Goal: Task Accomplishment & Management: Manage account settings

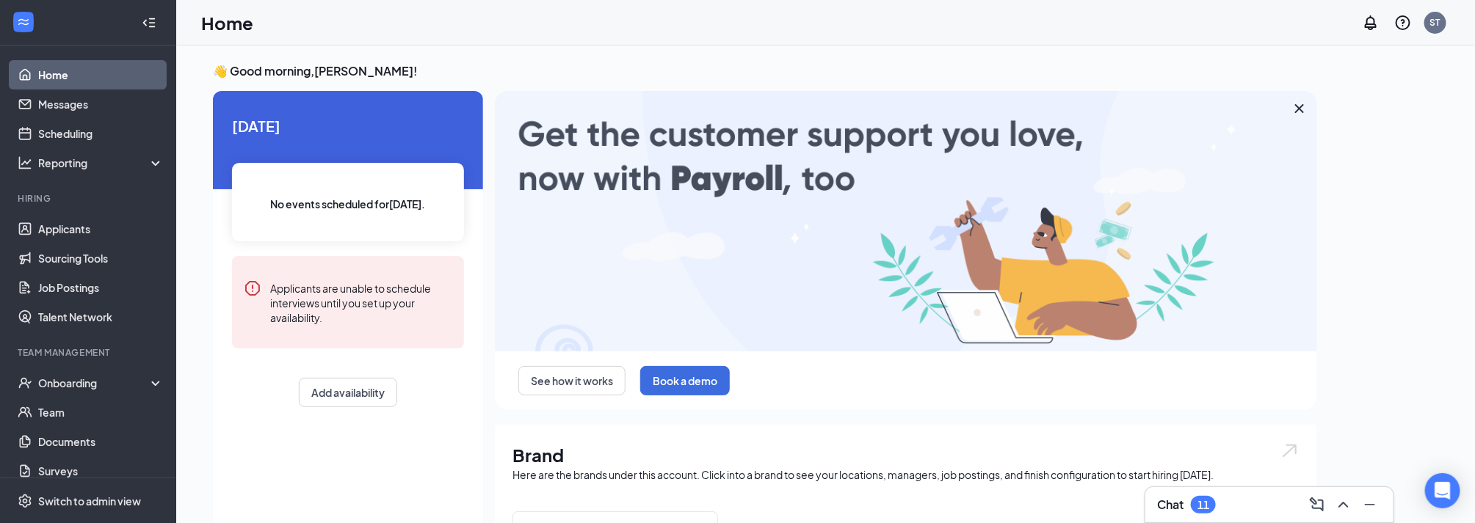
click at [1242, 506] on div "Chat 11" at bounding box center [1269, 504] width 225 height 23
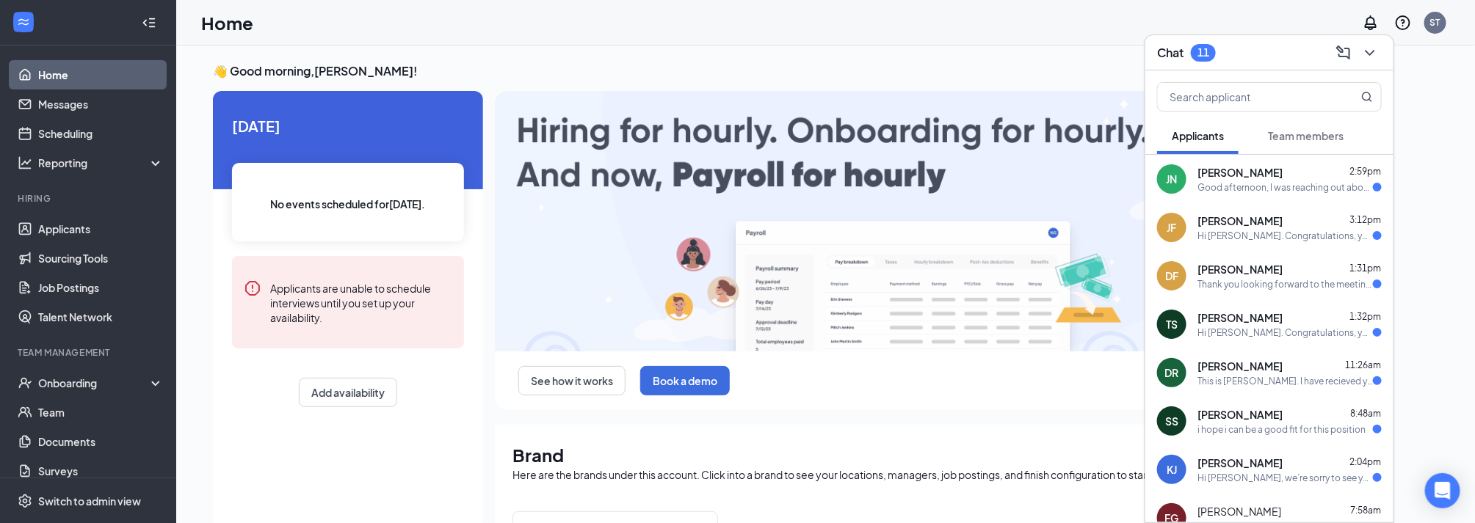
click at [1284, 193] on div "[PERSON_NAME] 2:59pm Good afternoon, I was reaching out about the status of my …" at bounding box center [1269, 179] width 248 height 48
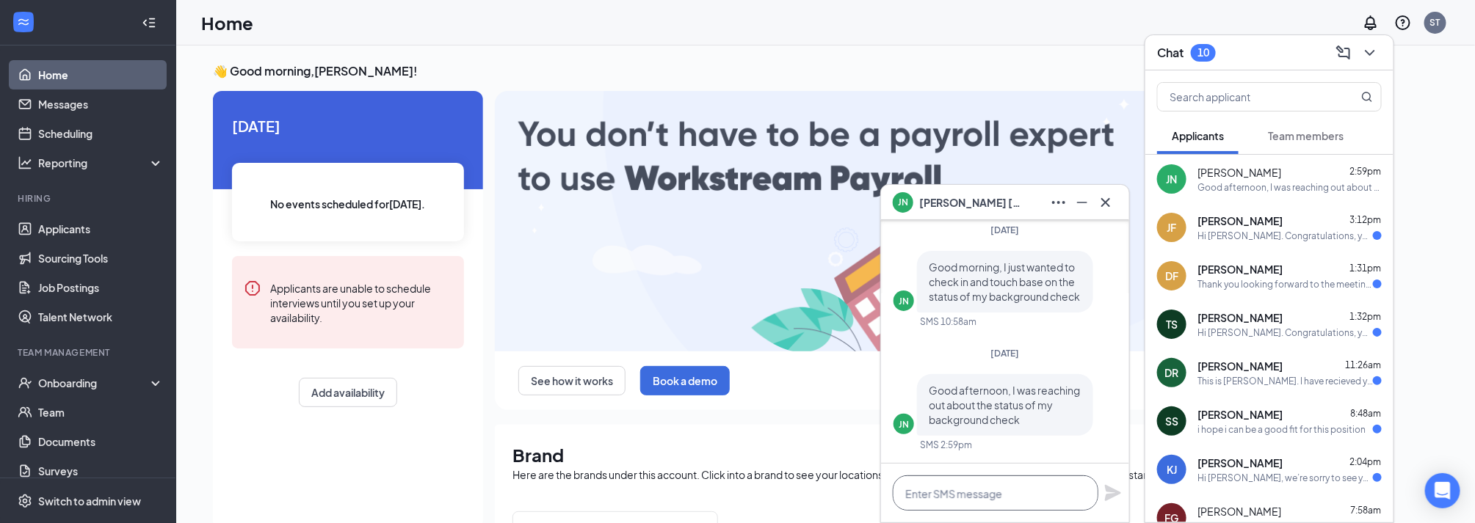
click at [966, 507] on textarea at bounding box center [996, 493] width 206 height 35
drag, startPoint x: 1105, startPoint y: 202, endPoint x: 1123, endPoint y: 194, distance: 20.0
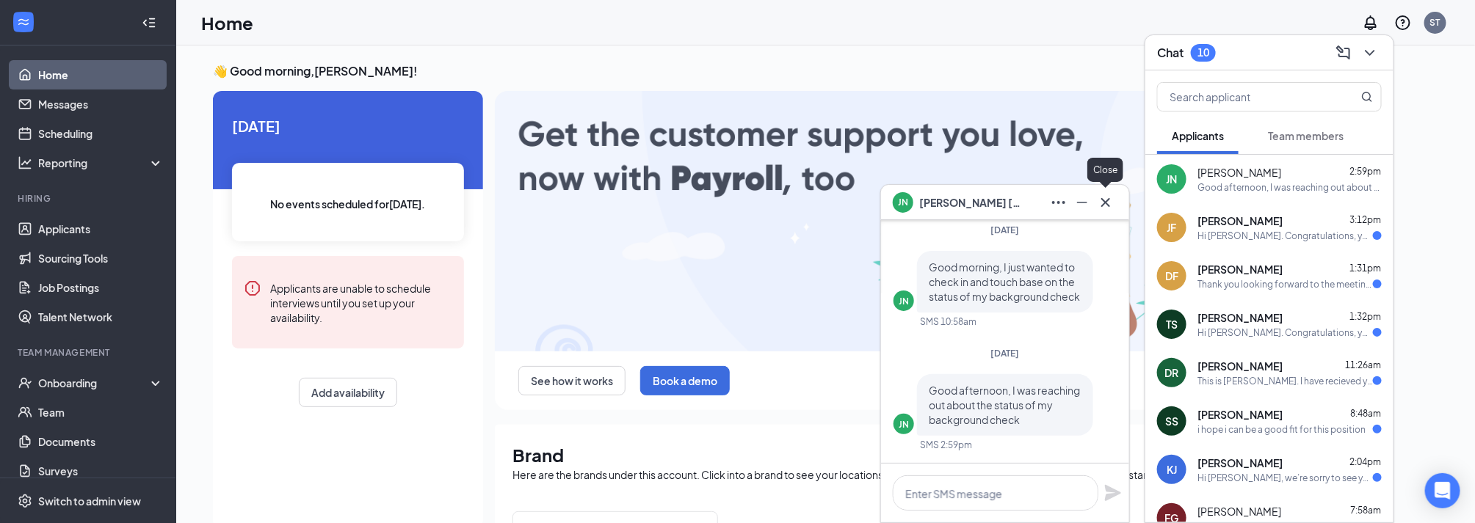
click at [1104, 202] on icon "Cross" at bounding box center [1106, 203] width 18 height 18
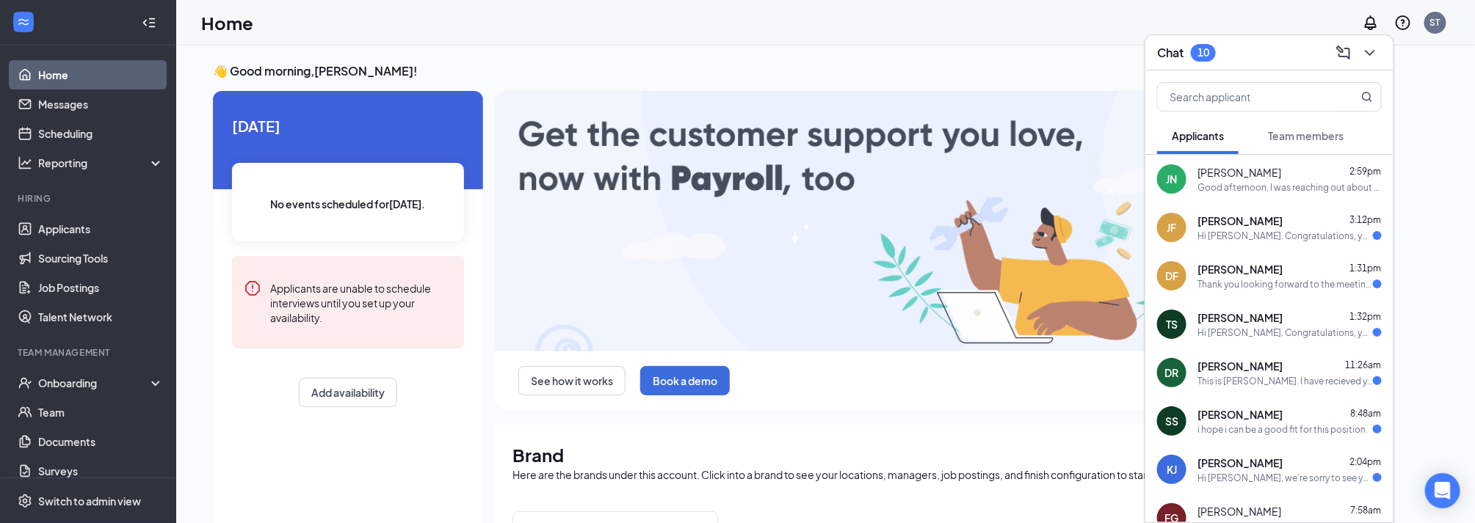
click at [1264, 173] on span "[PERSON_NAME]" at bounding box center [1239, 172] width 84 height 15
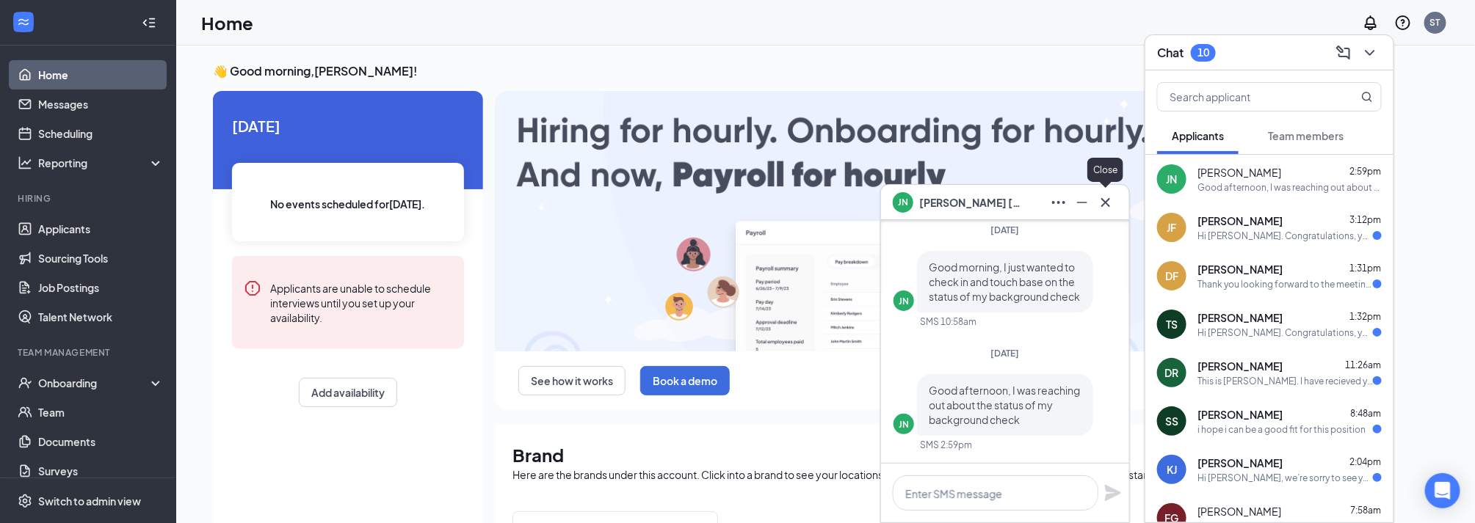
drag, startPoint x: 1102, startPoint y: 206, endPoint x: 1149, endPoint y: 197, distance: 46.9
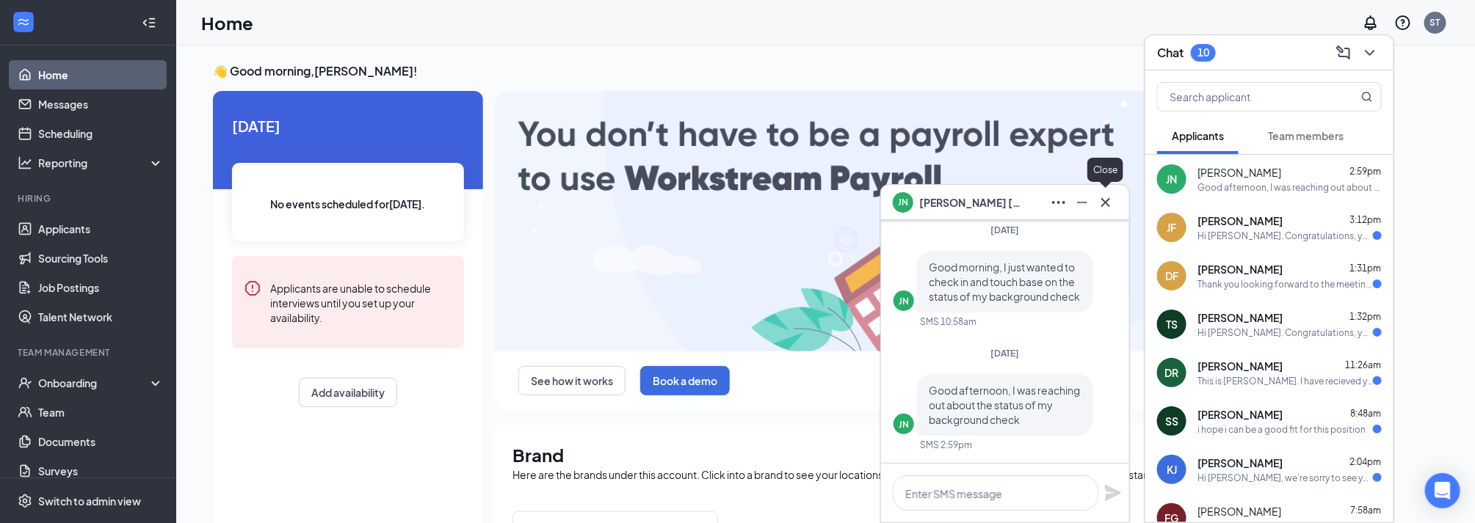
click at [1102, 203] on icon "Cross" at bounding box center [1106, 203] width 18 height 18
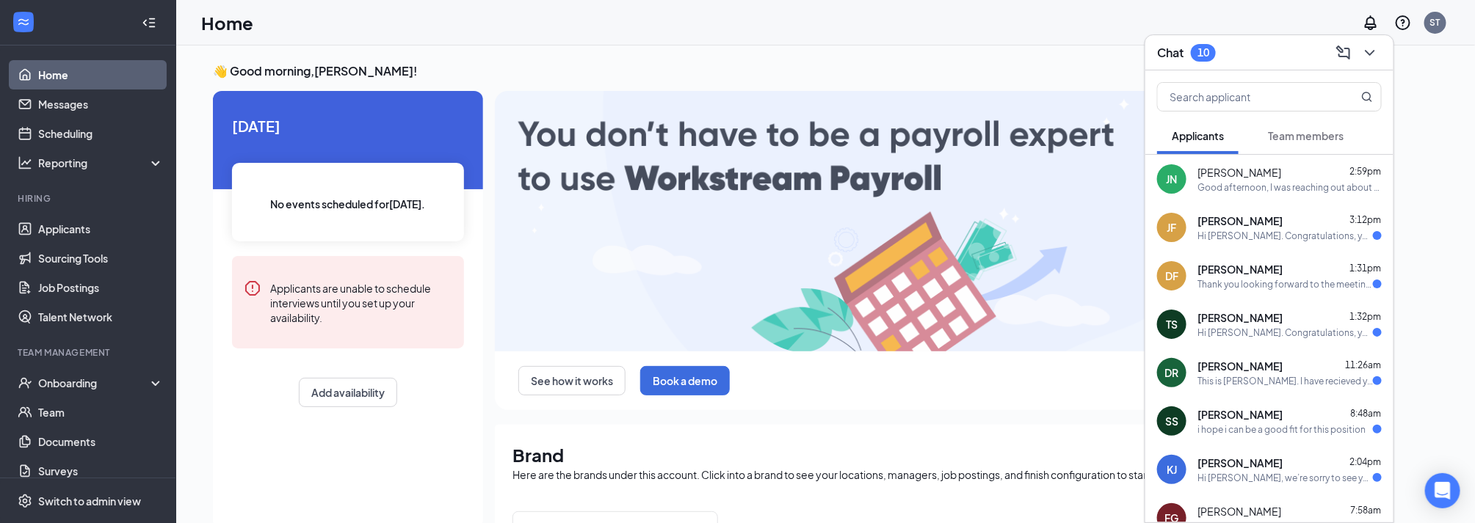
click at [1262, 53] on div "Chat 10" at bounding box center [1269, 52] width 225 height 23
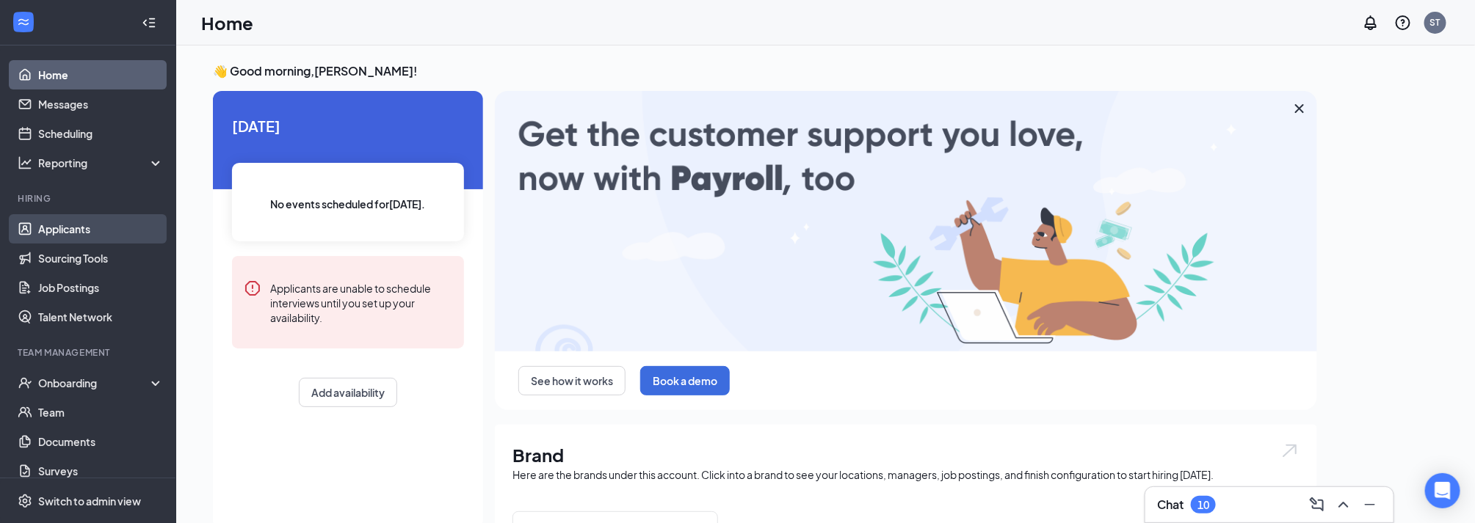
click at [76, 228] on link "Applicants" at bounding box center [101, 228] width 126 height 29
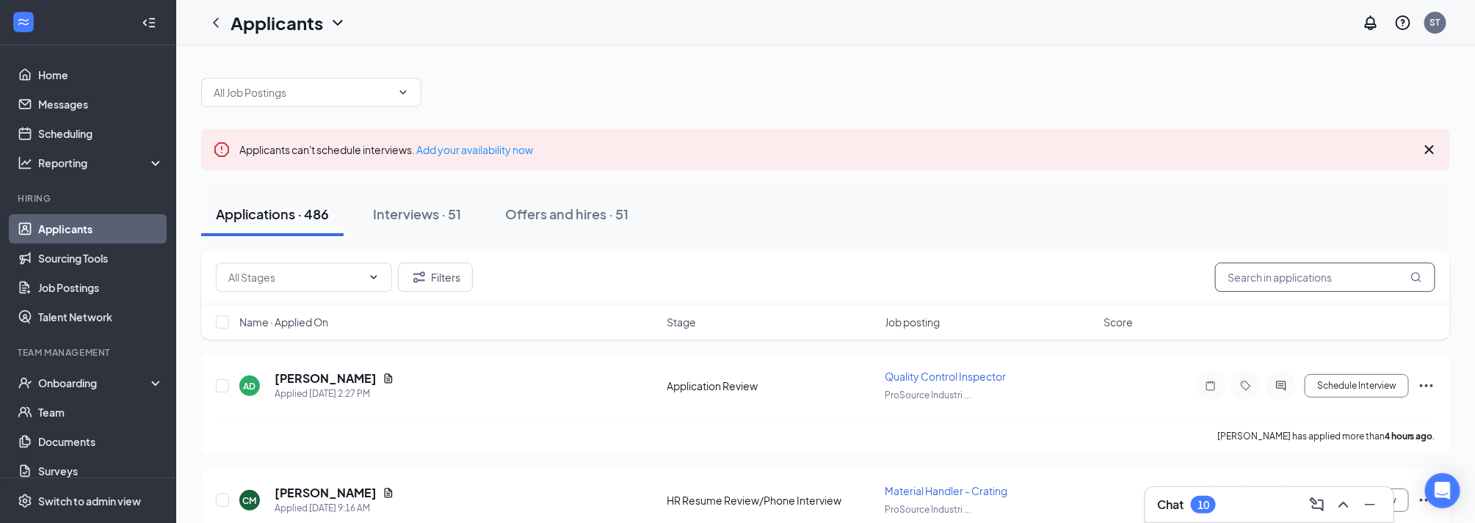
click at [1280, 278] on input "text" at bounding box center [1325, 277] width 220 height 29
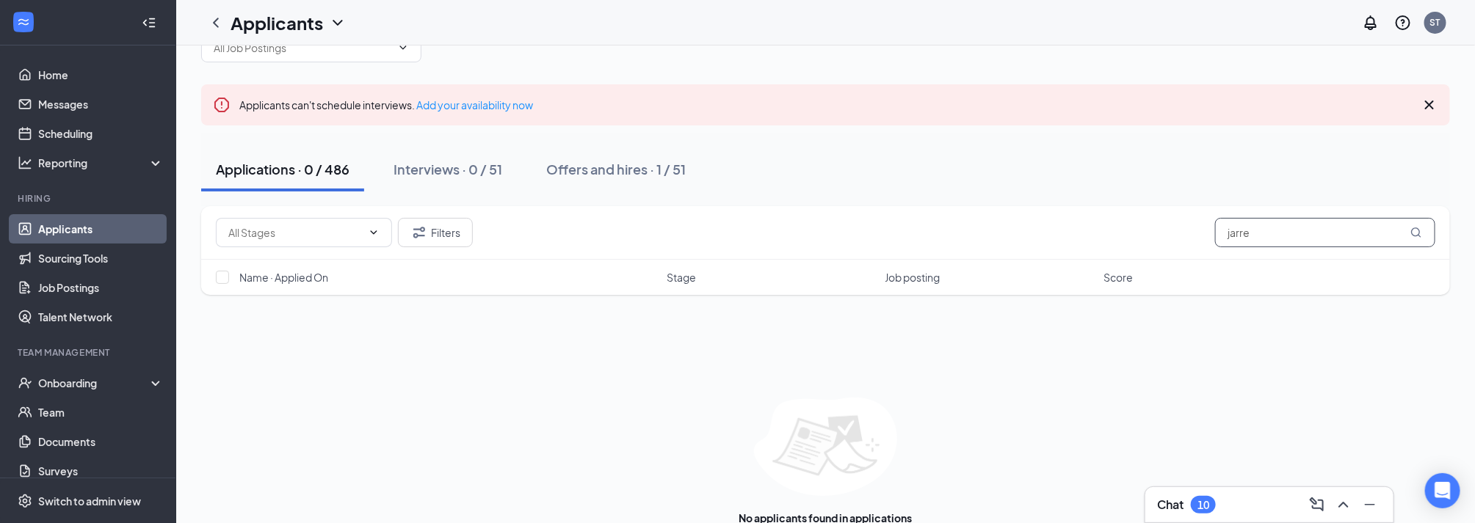
scroll to position [79, 0]
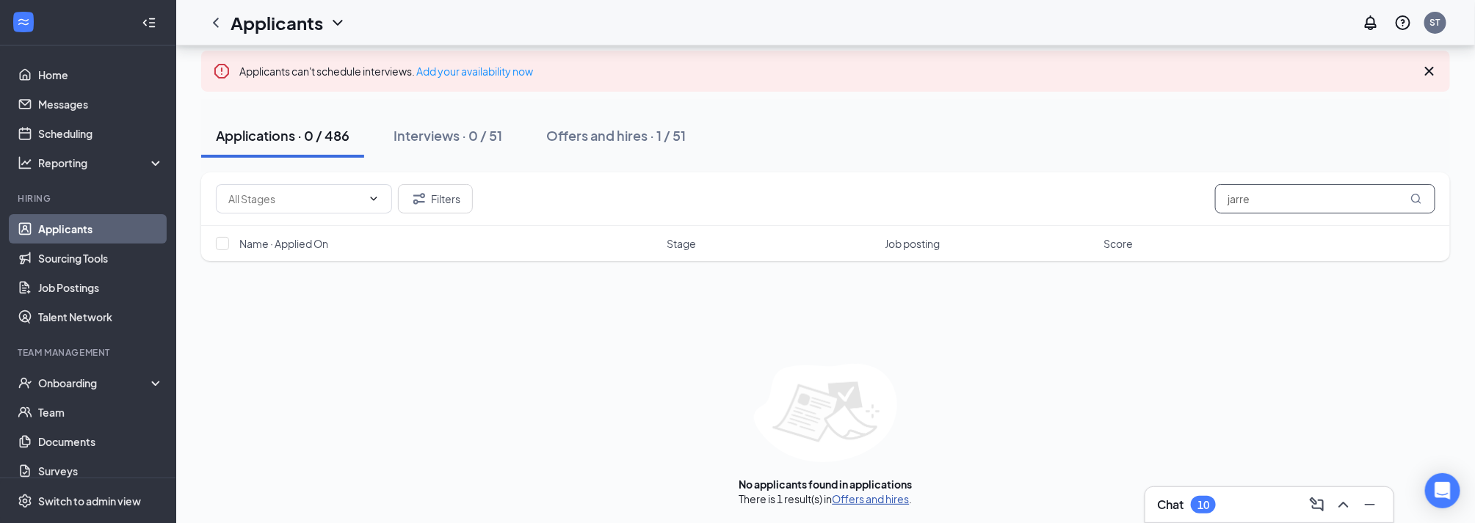
type input "jarre"
click at [900, 496] on link "Offers and hires" at bounding box center [870, 499] width 77 height 13
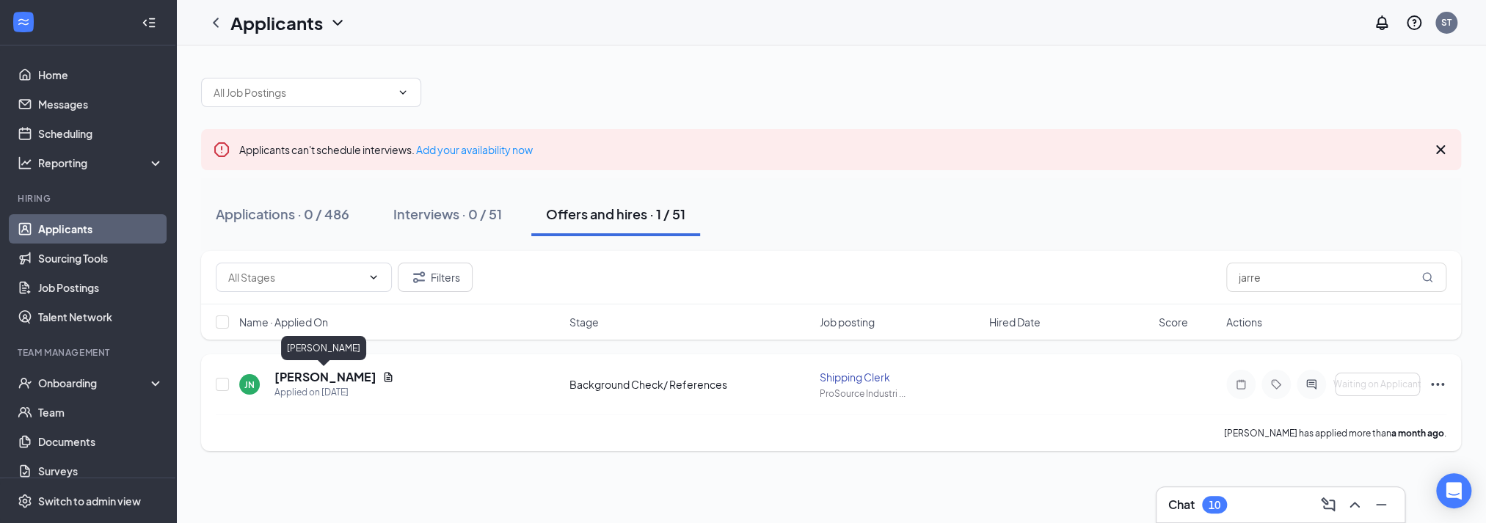
click at [359, 379] on h5 "[PERSON_NAME]" at bounding box center [326, 377] width 102 height 16
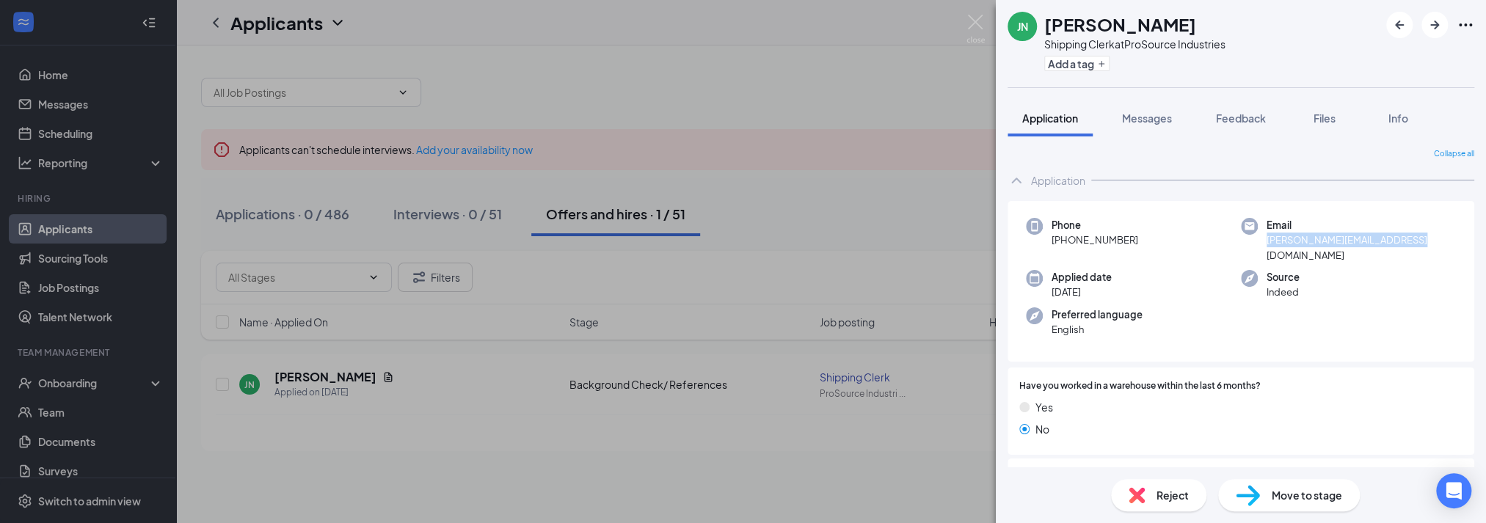
drag, startPoint x: 1399, startPoint y: 239, endPoint x: 1257, endPoint y: 244, distance: 141.8
click at [1257, 244] on div "Email [PERSON_NAME][EMAIL_ADDRESS][DOMAIN_NAME]" at bounding box center [1348, 240] width 215 height 45
copy span "[PERSON_NAME][EMAIL_ADDRESS][DOMAIN_NAME]"
click at [970, 19] on img at bounding box center [976, 29] width 18 height 29
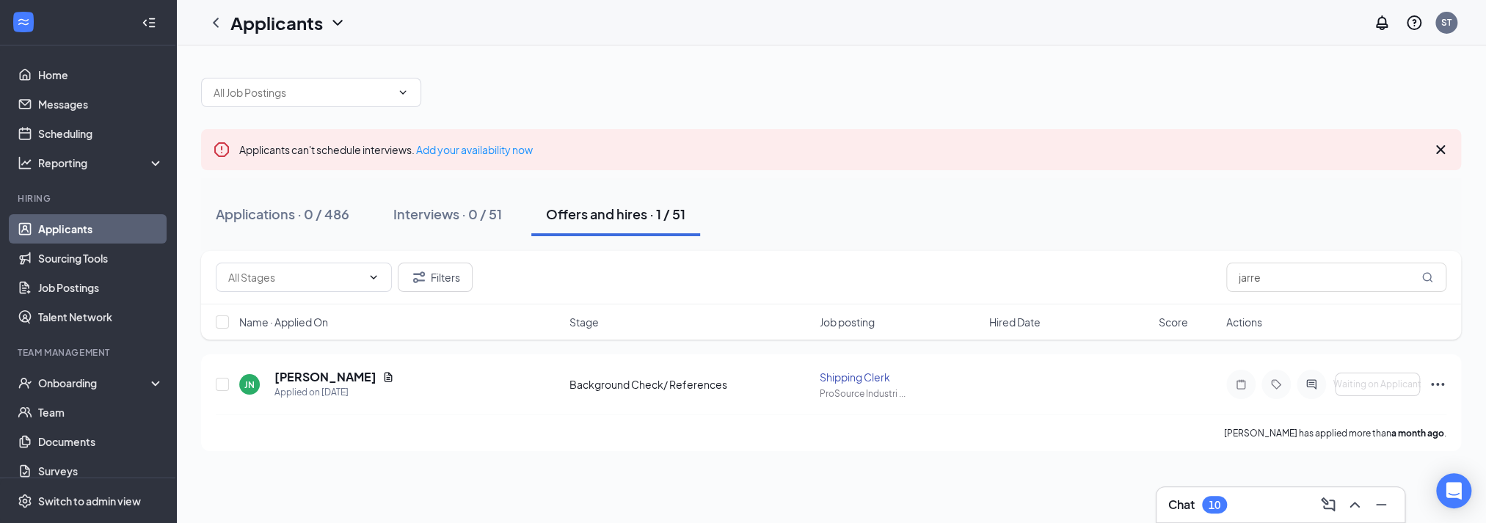
click at [1216, 508] on div "10" at bounding box center [1215, 505] width 12 height 12
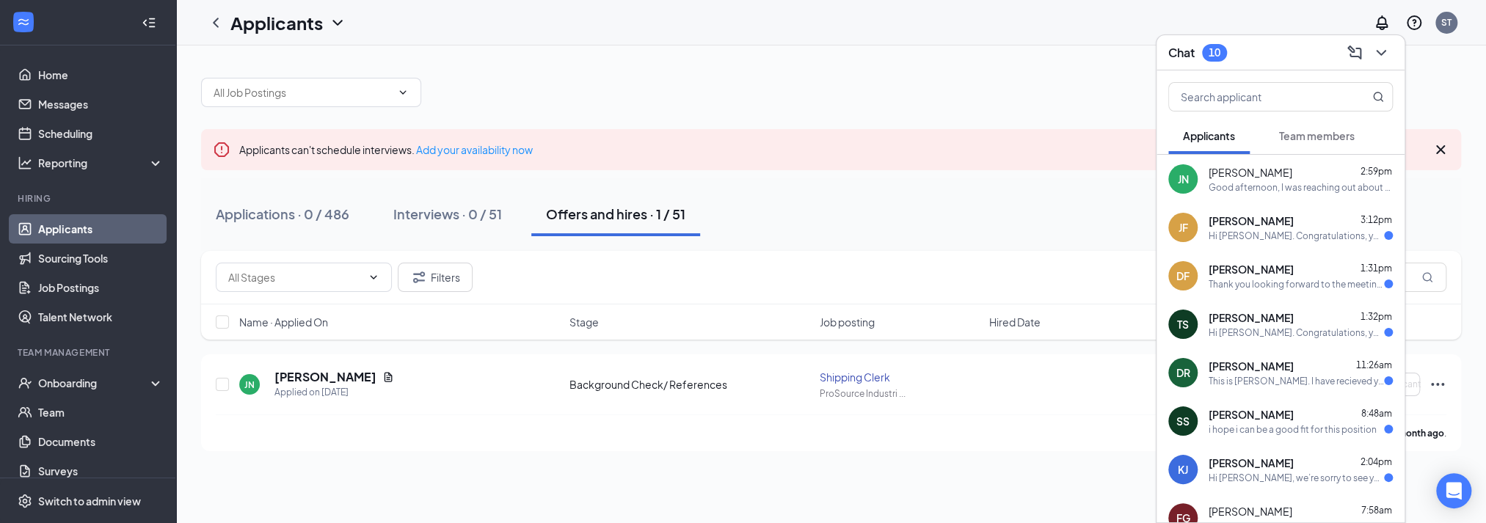
click at [1247, 189] on div "Good afternoon, I was reaching out about the status of my background check" at bounding box center [1301, 187] width 184 height 12
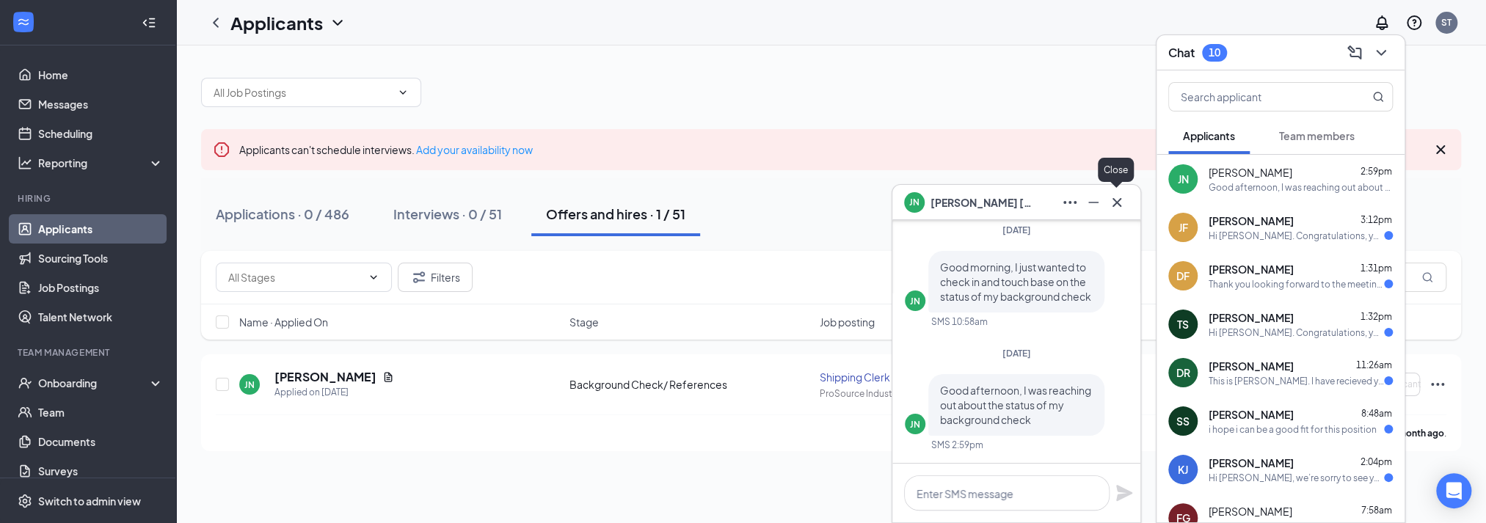
click at [1117, 204] on icon "Cross" at bounding box center [1117, 203] width 18 height 18
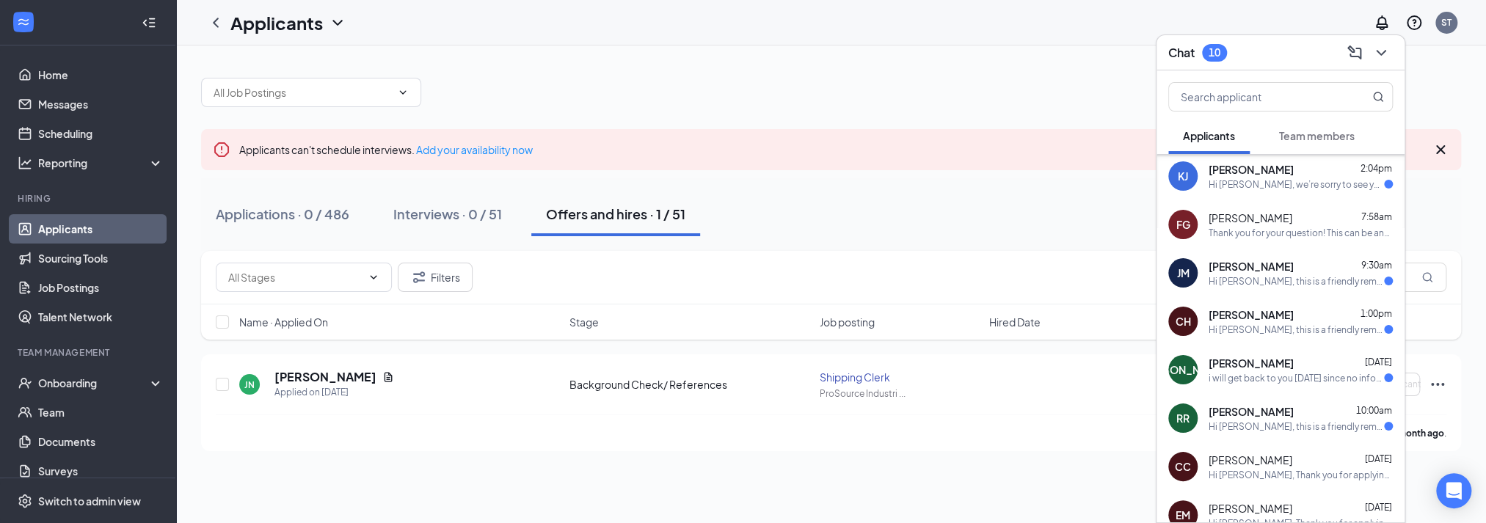
scroll to position [440, 0]
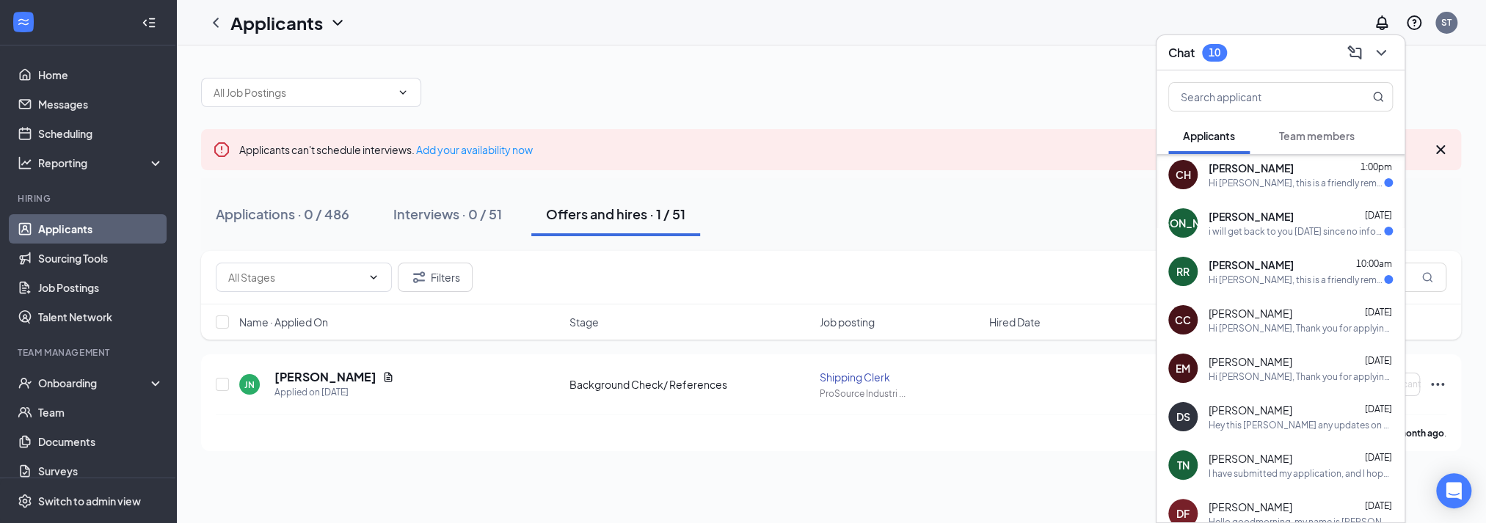
click at [1273, 46] on div "Chat 10" at bounding box center [1281, 52] width 225 height 23
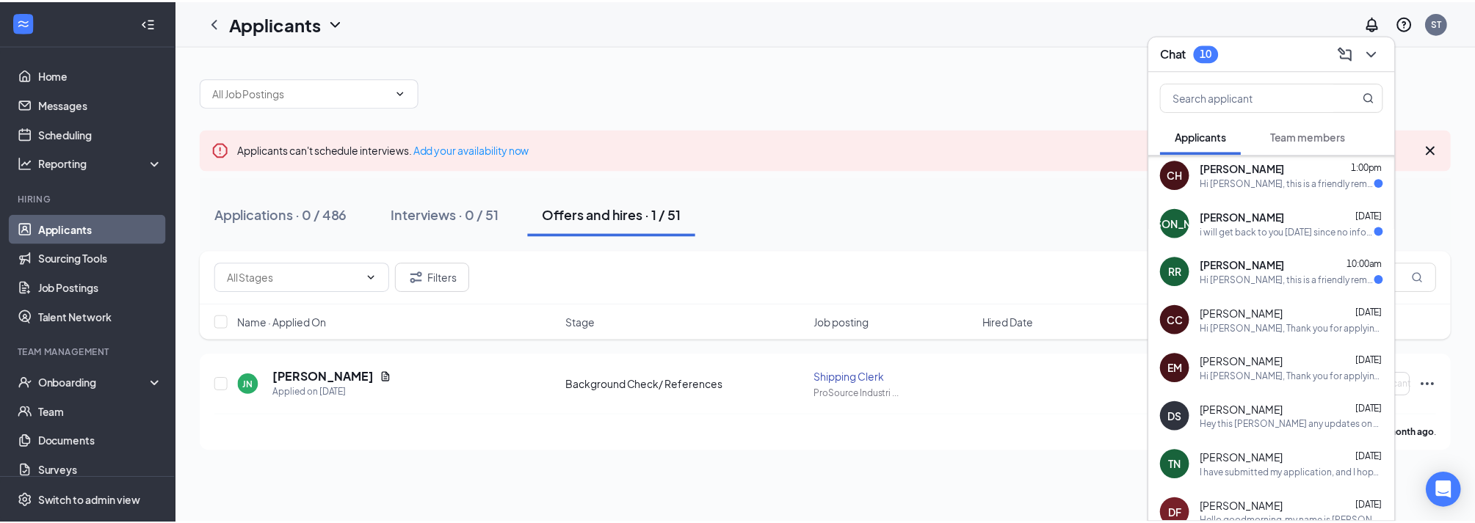
scroll to position [0, 0]
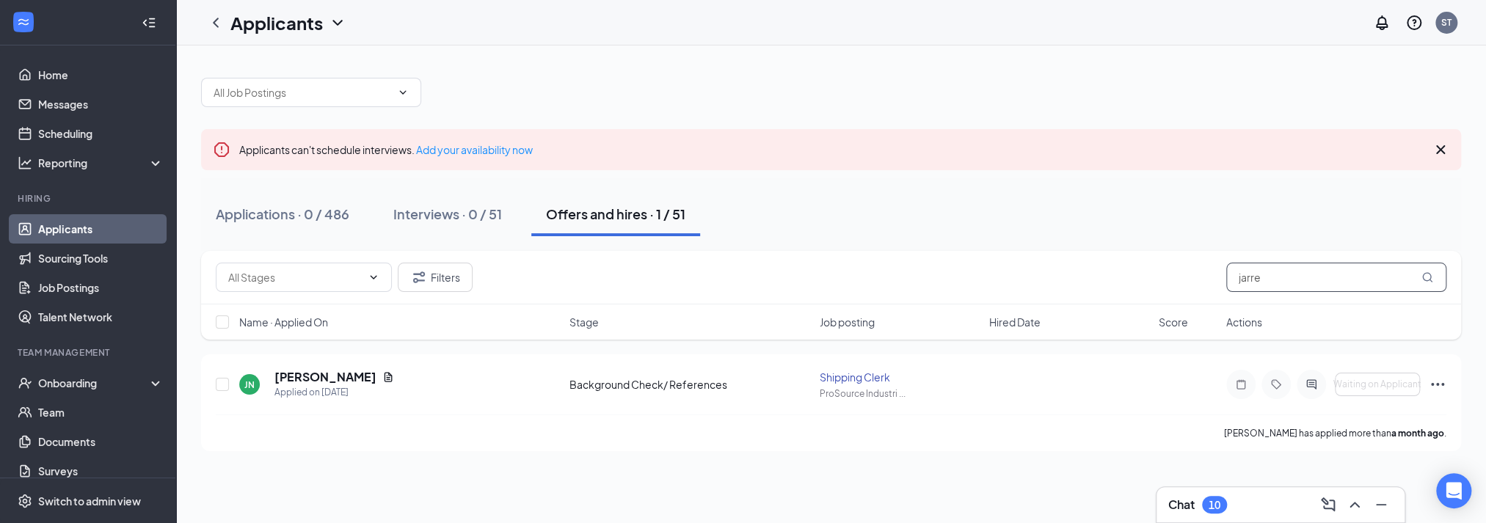
drag, startPoint x: 1335, startPoint y: 283, endPoint x: 1127, endPoint y: 274, distance: 208.6
click at [1127, 274] on div "Filters jarre" at bounding box center [831, 277] width 1231 height 29
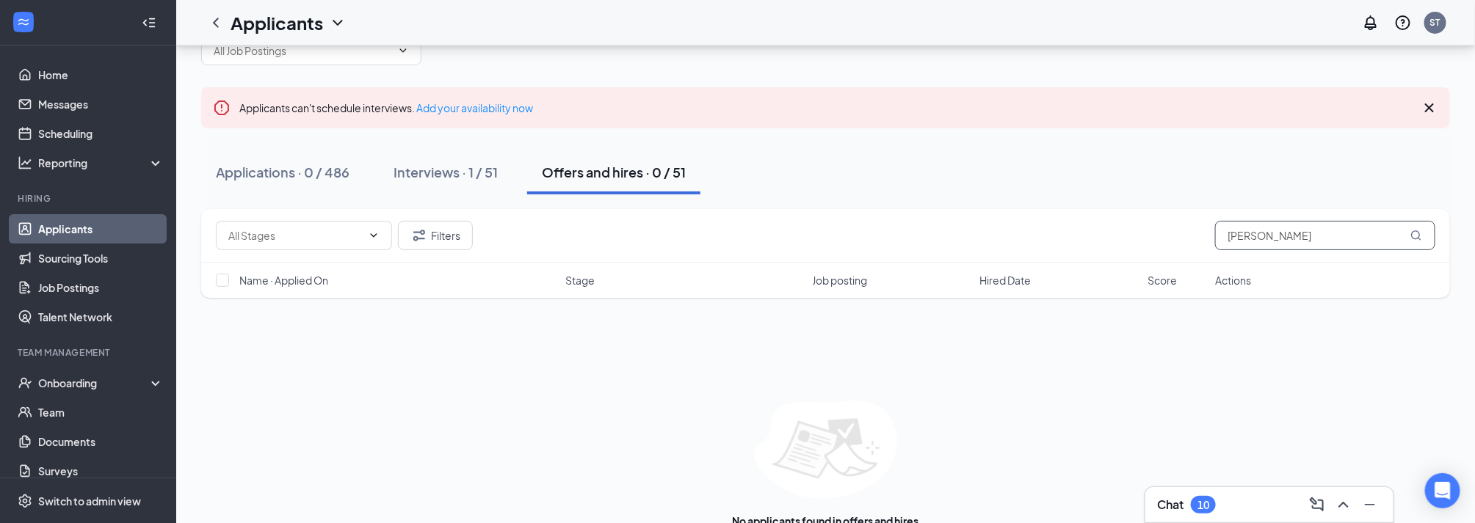
scroll to position [79, 0]
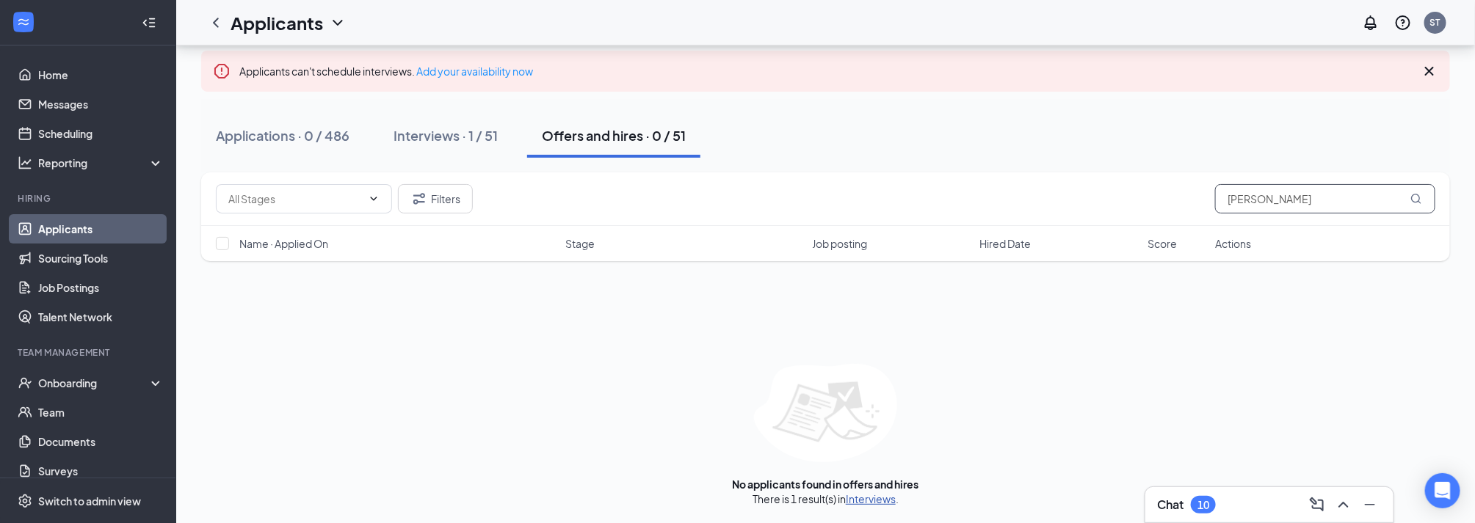
type input "[PERSON_NAME]"
click at [863, 499] on link "Interviews" at bounding box center [871, 499] width 50 height 13
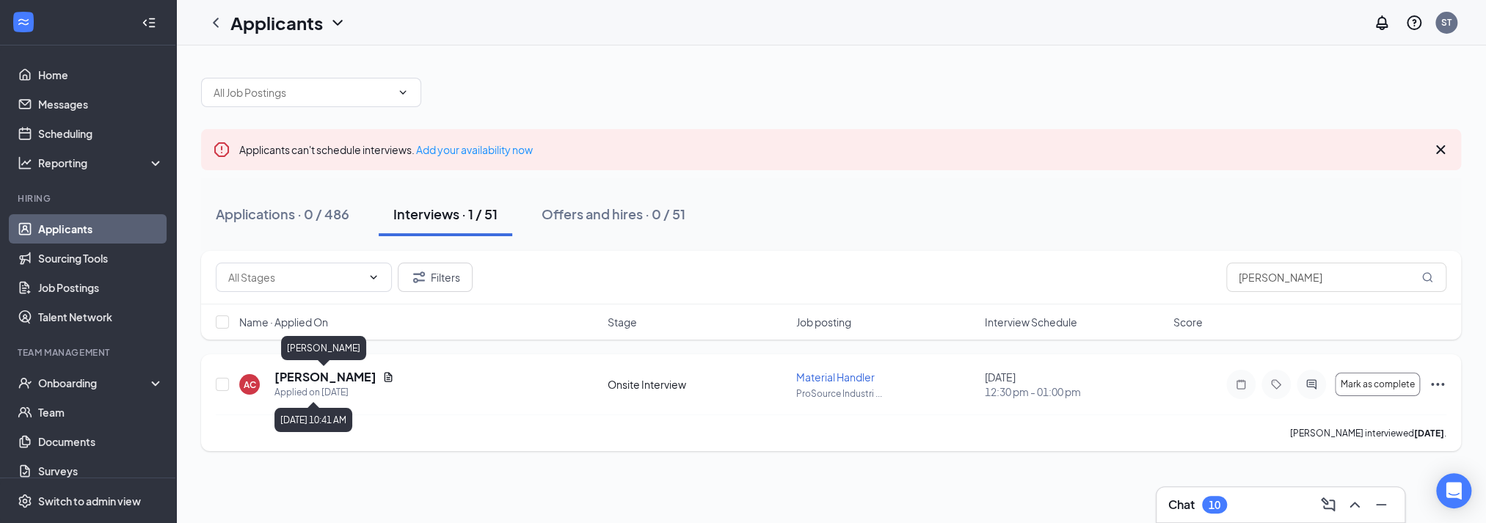
click at [344, 380] on h5 "[PERSON_NAME]" at bounding box center [326, 377] width 102 height 16
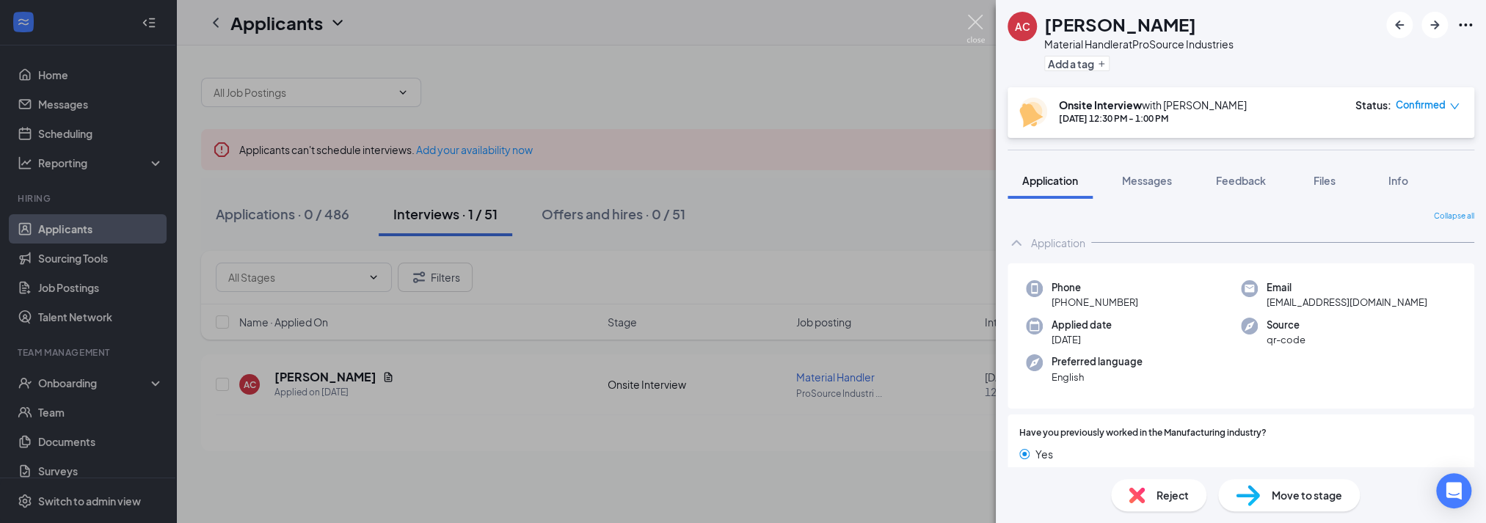
click at [970, 21] on img at bounding box center [976, 29] width 18 height 29
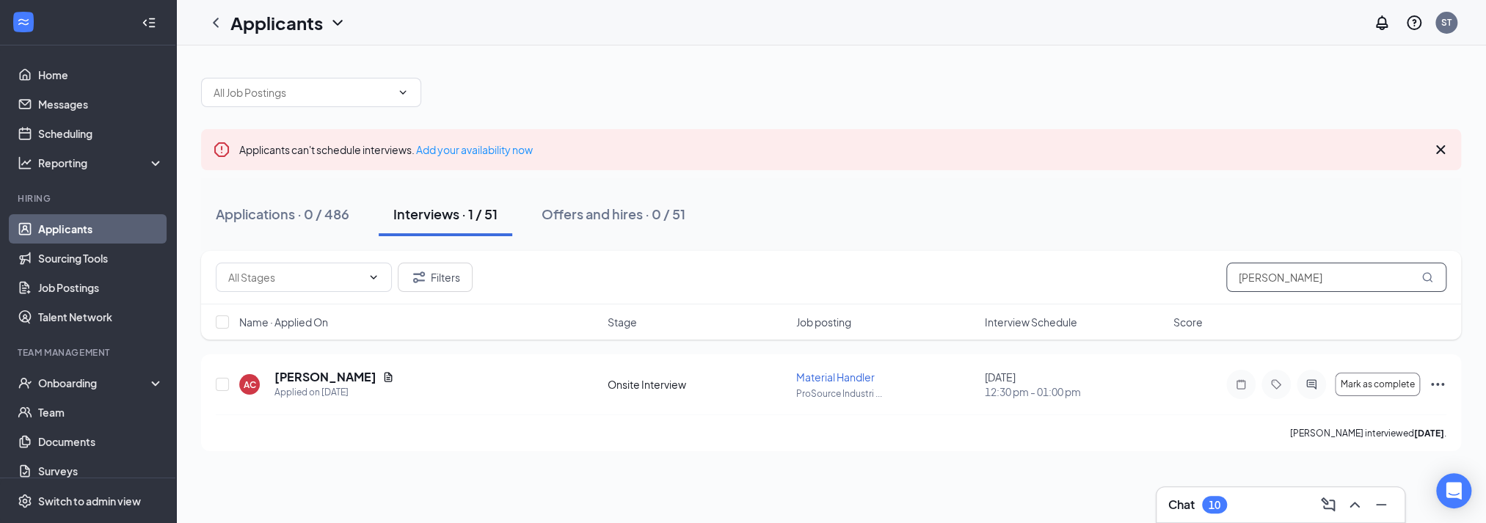
drag, startPoint x: 1309, startPoint y: 278, endPoint x: 1108, endPoint y: 280, distance: 201.9
click at [1108, 280] on div "Filters [PERSON_NAME]" at bounding box center [831, 277] width 1231 height 29
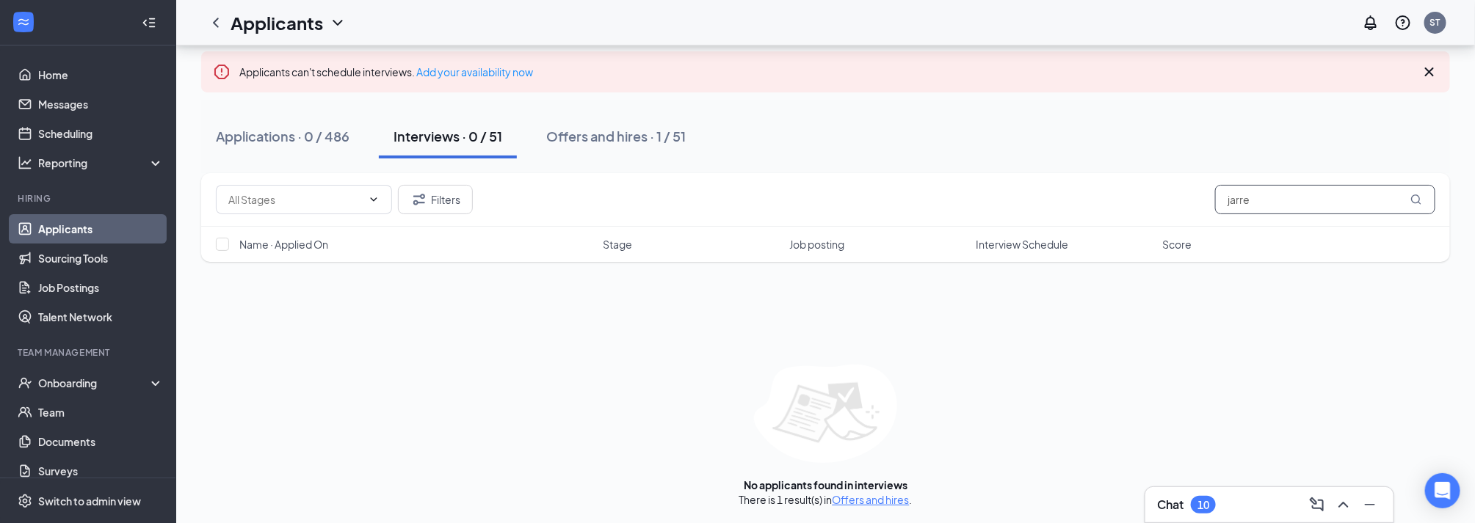
scroll to position [79, 0]
type input "jarre"
click at [860, 496] on link "Offers and hires" at bounding box center [870, 499] width 77 height 13
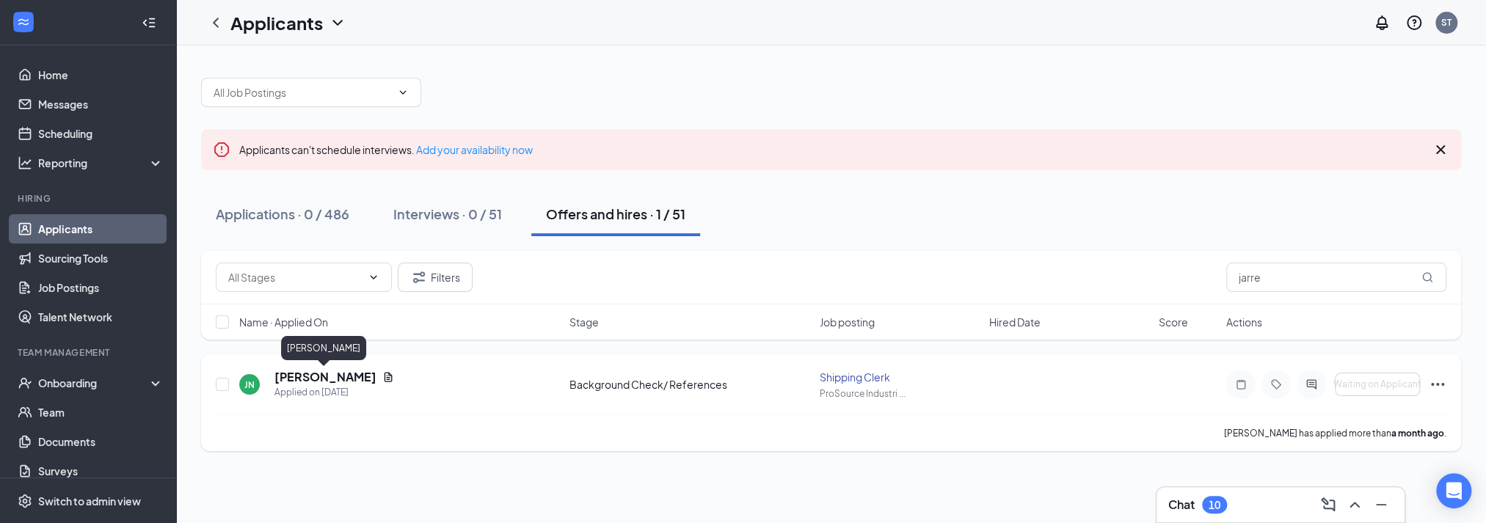
click at [335, 369] on h5 "[PERSON_NAME]" at bounding box center [326, 377] width 102 height 16
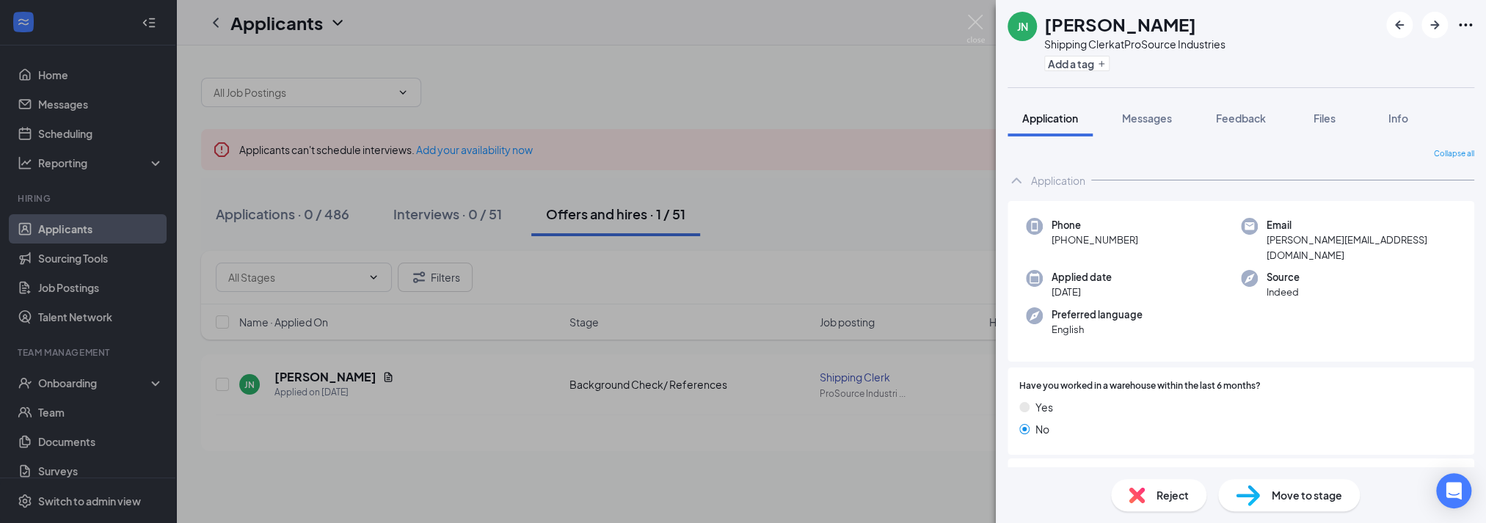
click at [1140, 495] on img at bounding box center [1137, 495] width 16 height 16
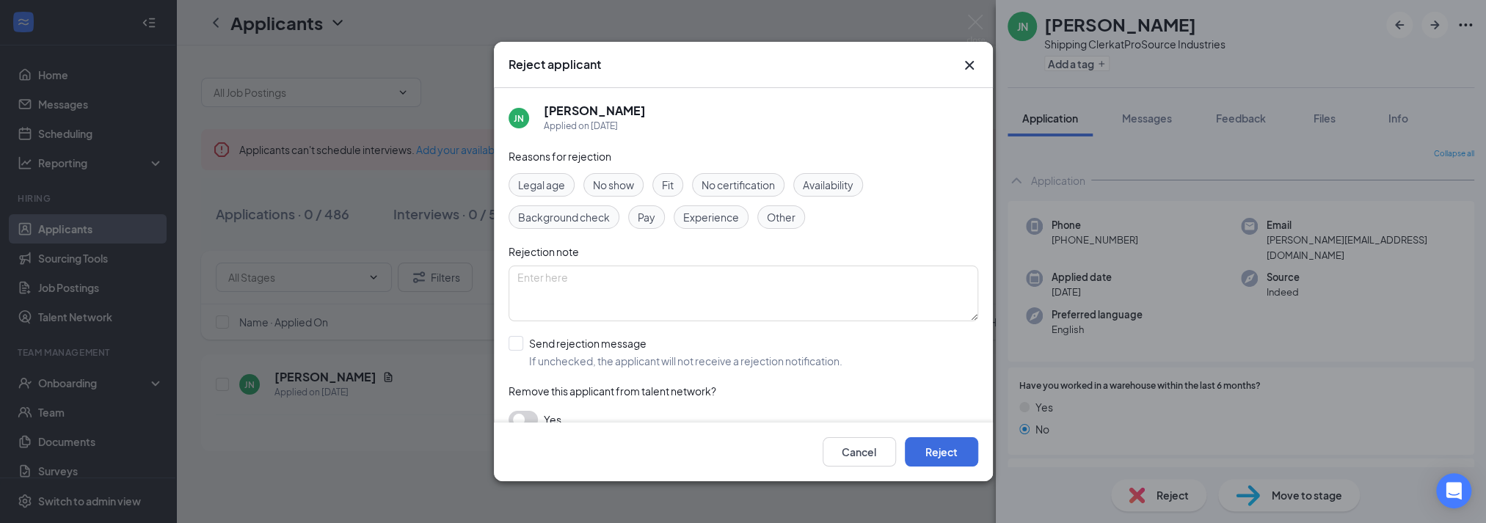
click at [552, 211] on span "Background check" at bounding box center [564, 217] width 92 height 16
click at [588, 290] on textarea at bounding box center [744, 294] width 470 height 56
type textarea "Background check did not clear."
click at [545, 343] on input "Send rejection message If unchecked, the applicant will not receive a rejection…" at bounding box center [676, 352] width 334 height 32
checkbox input "true"
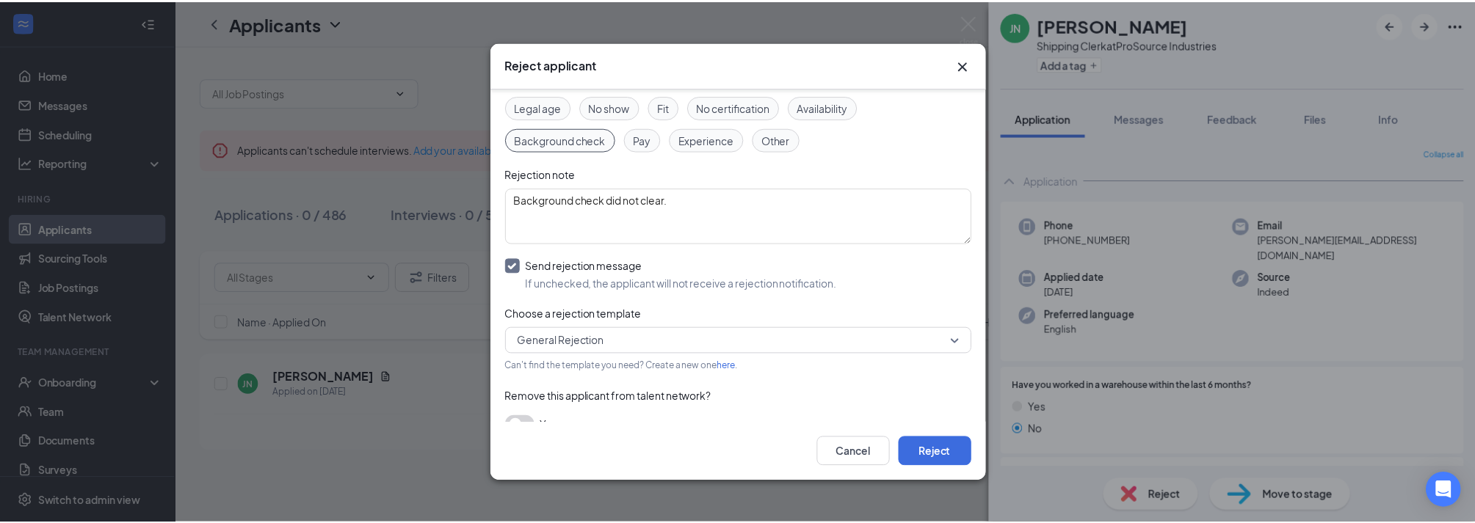
scroll to position [102, 0]
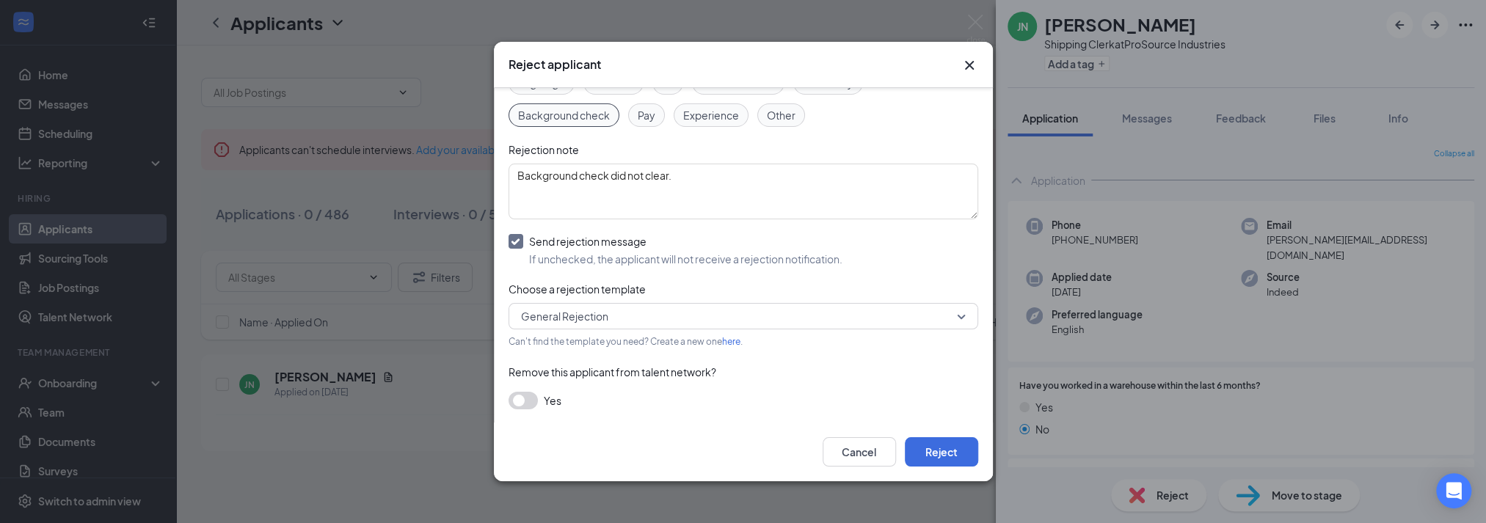
click at [605, 324] on span "General Rejection" at bounding box center [564, 316] width 87 height 22
click at [606, 324] on span "General Rejection" at bounding box center [564, 316] width 87 height 22
click at [965, 68] on icon "Cross" at bounding box center [970, 66] width 18 height 18
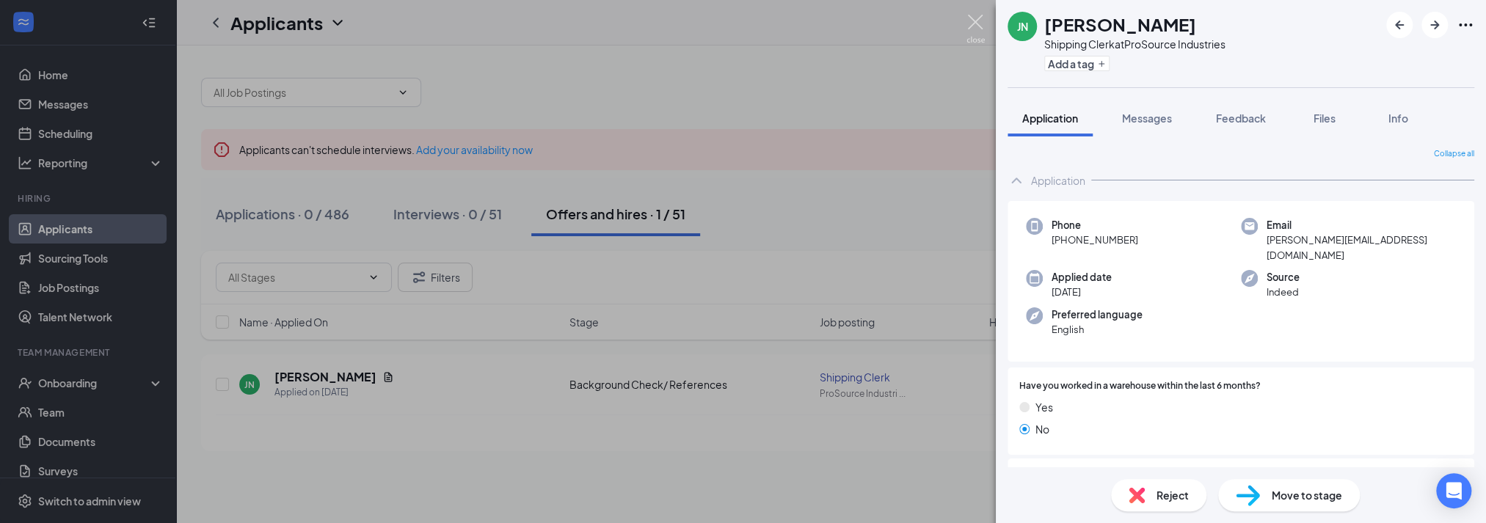
click at [974, 20] on img at bounding box center [976, 29] width 18 height 29
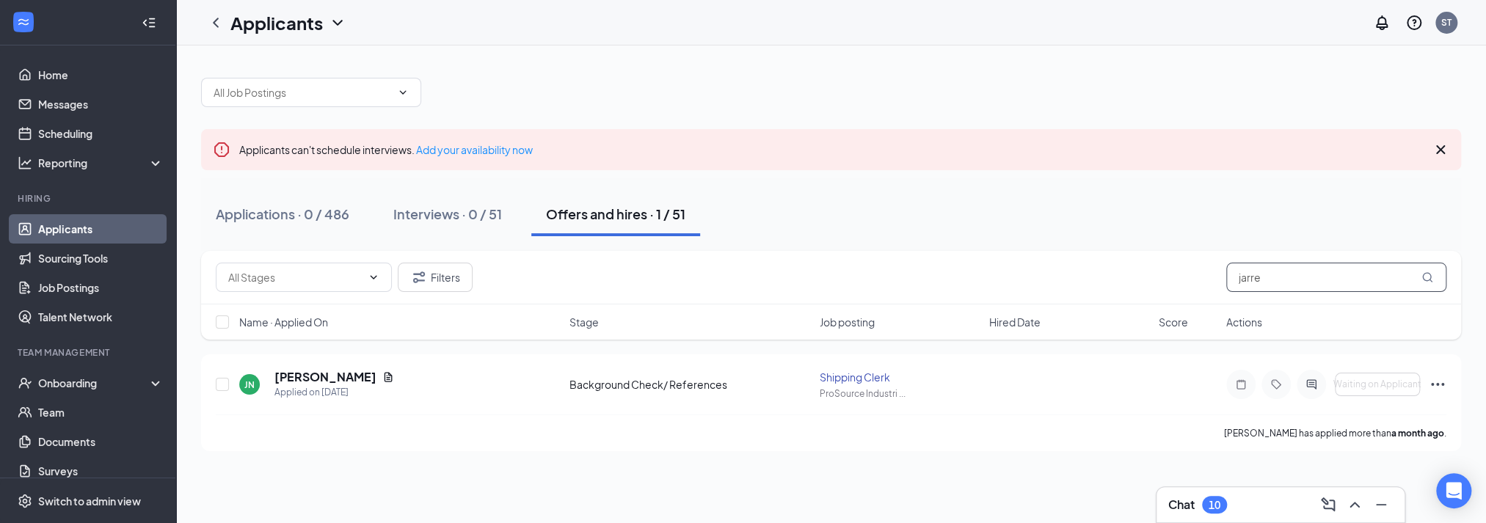
click at [1249, 282] on input "jarre" at bounding box center [1337, 277] width 220 height 29
drag, startPoint x: 1267, startPoint y: 276, endPoint x: 1157, endPoint y: 286, distance: 110.6
click at [1157, 286] on div "Filters jarre" at bounding box center [831, 277] width 1231 height 29
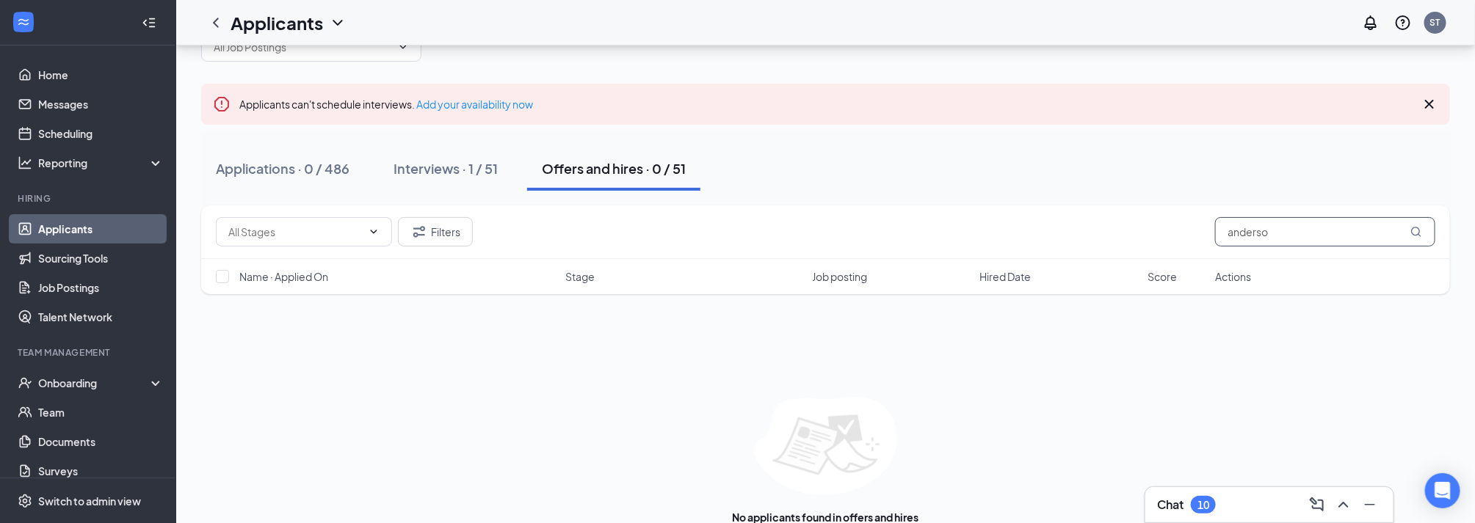
scroll to position [79, 0]
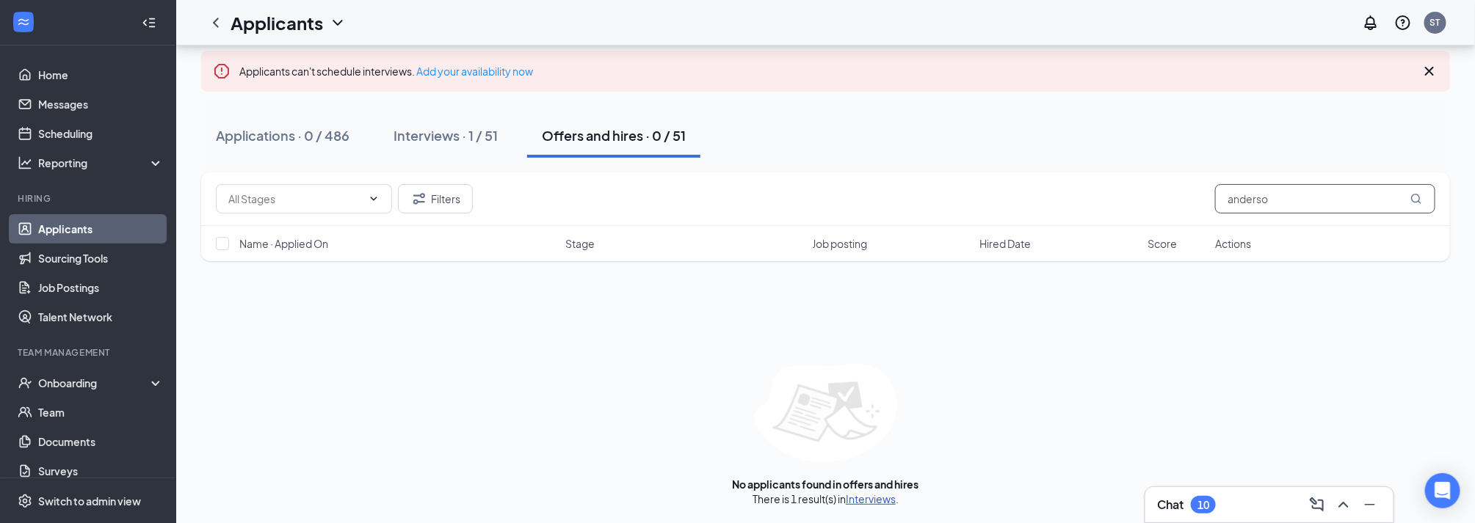
type input "anderso"
click at [851, 499] on link "Interviews" at bounding box center [871, 499] width 50 height 13
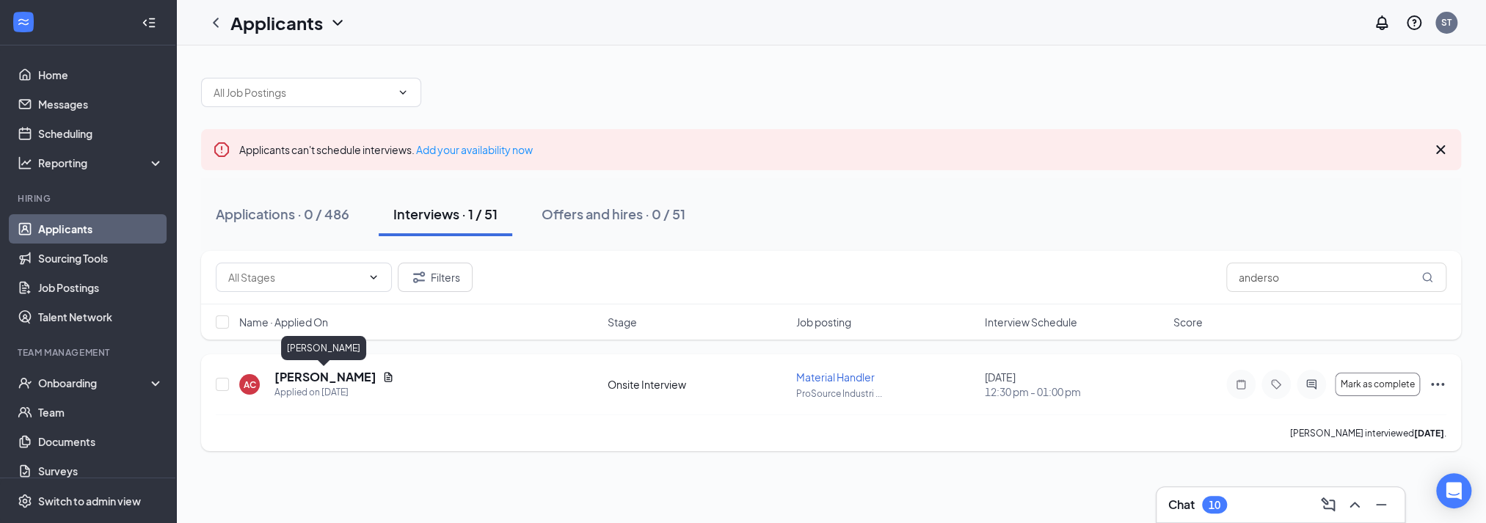
click at [339, 375] on h5 "[PERSON_NAME]" at bounding box center [326, 377] width 102 height 16
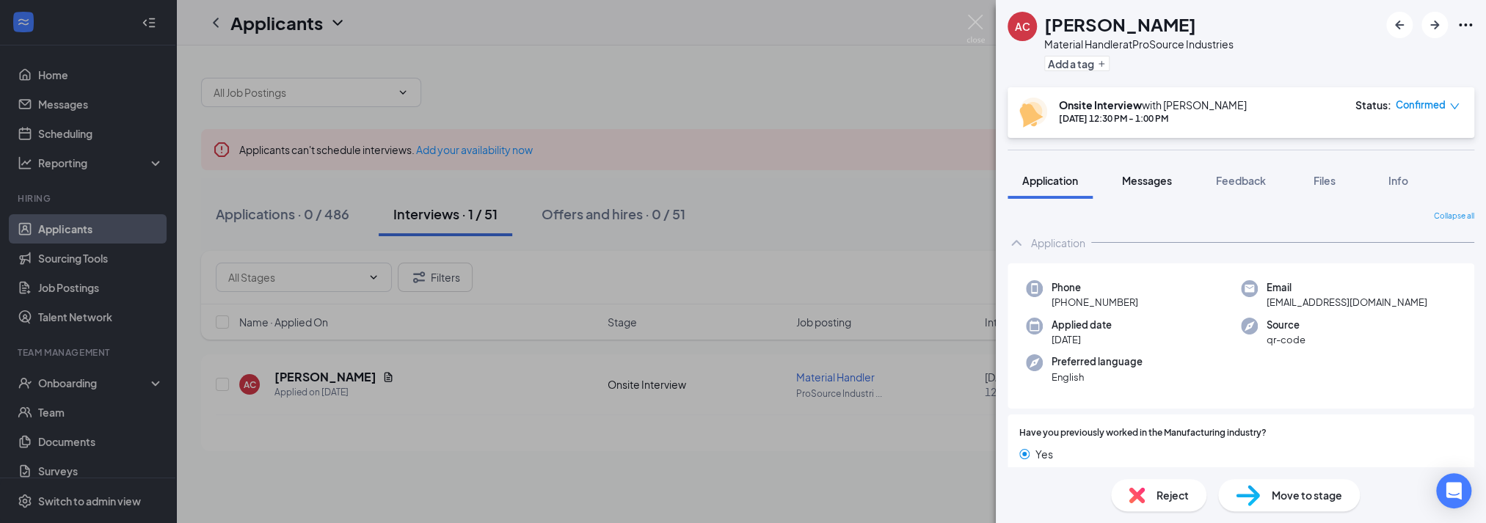
click at [1168, 172] on button "Messages" at bounding box center [1147, 180] width 79 height 37
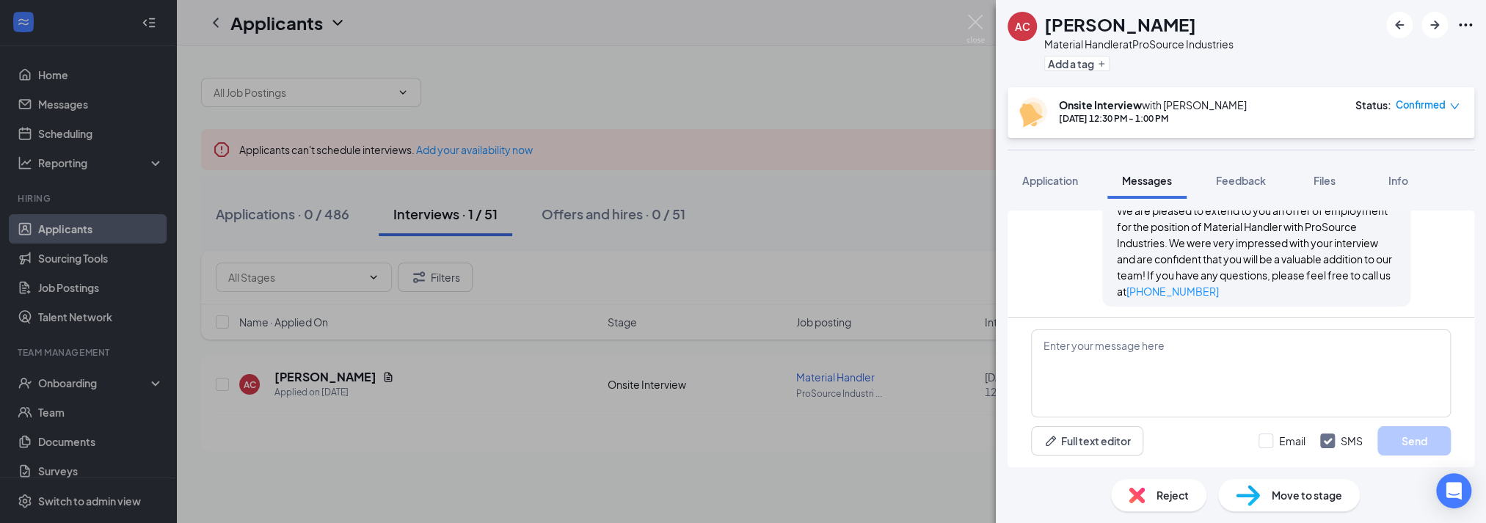
scroll to position [829, 0]
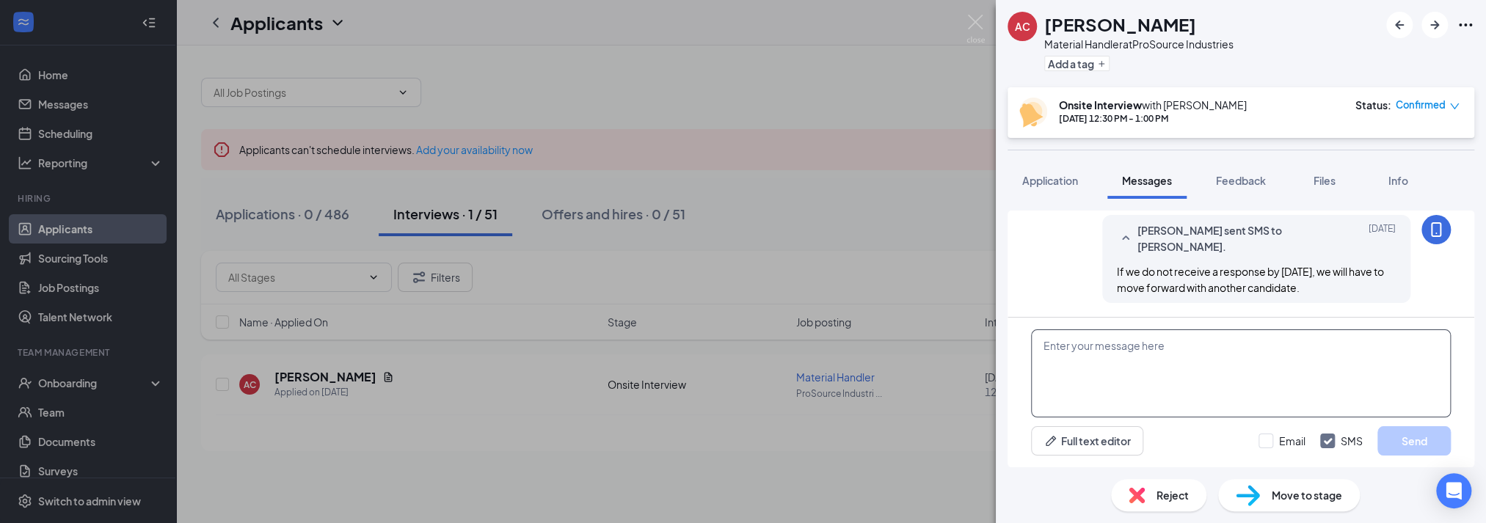
click at [1169, 390] on textarea at bounding box center [1241, 374] width 420 height 88
paste textarea "Dear [PERSON_NAME], Thank you for applying for the Cable Technician position at…"
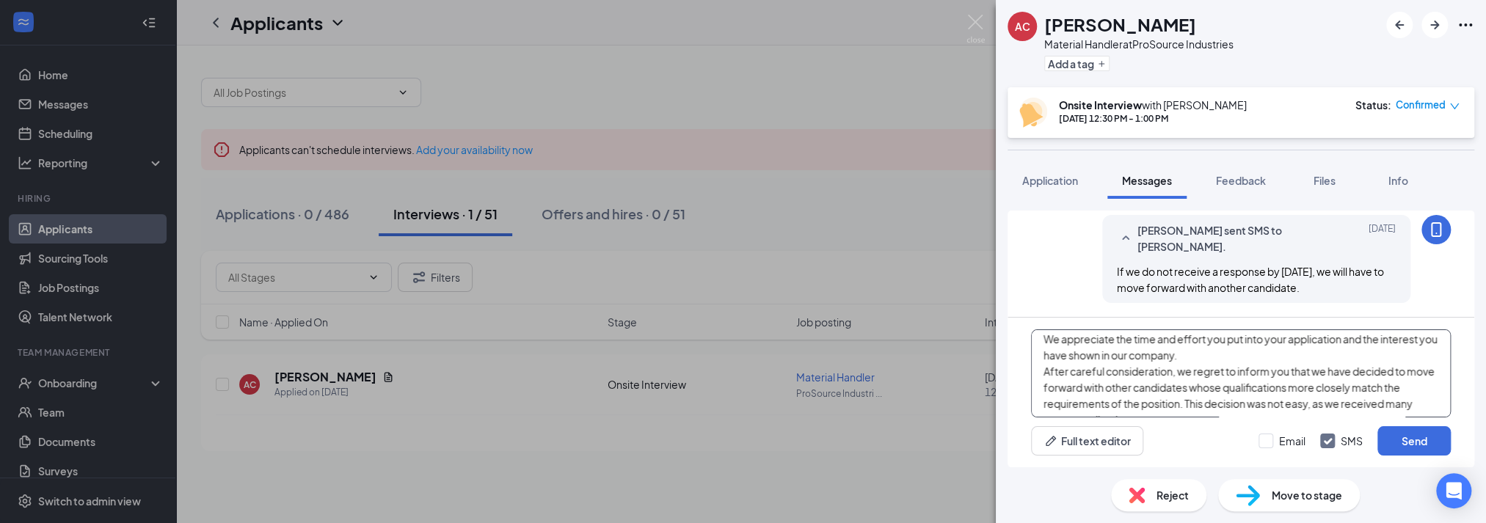
scroll to position [0, 0]
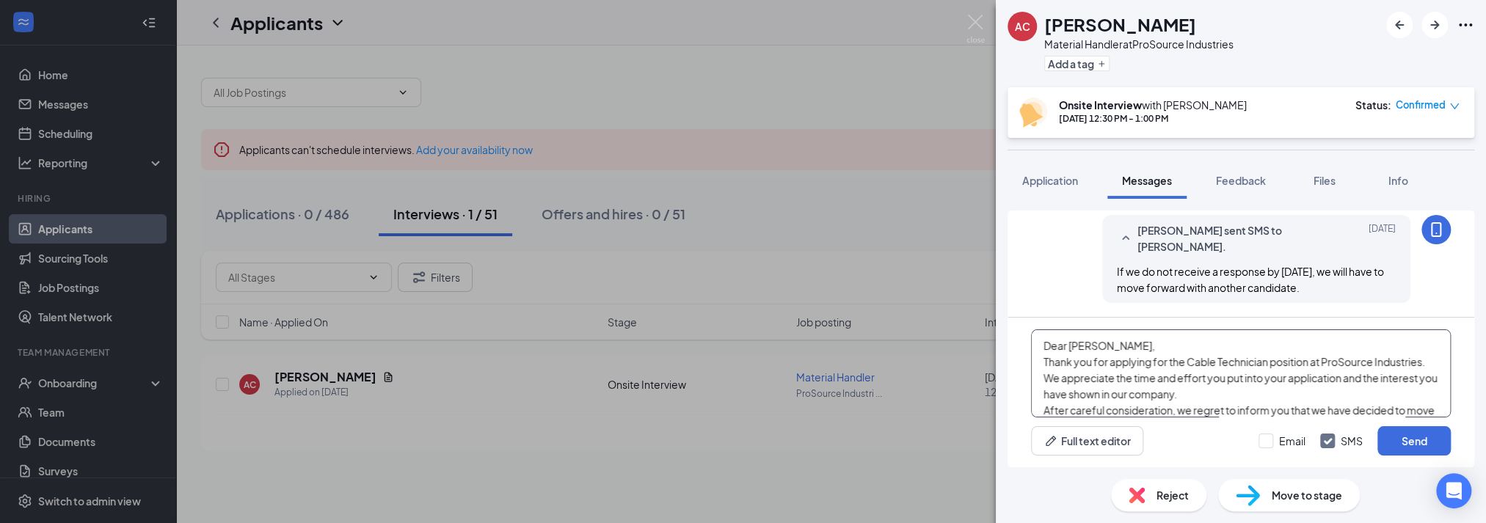
click at [1107, 343] on textarea "Dear [PERSON_NAME], Thank you for applying for the Cable Technician position at…" at bounding box center [1241, 374] width 420 height 88
click at [1135, 344] on textarea "Dear [PERSON_NAME], Thank you for applying for the Cable Technician position at…" at bounding box center [1241, 374] width 420 height 88
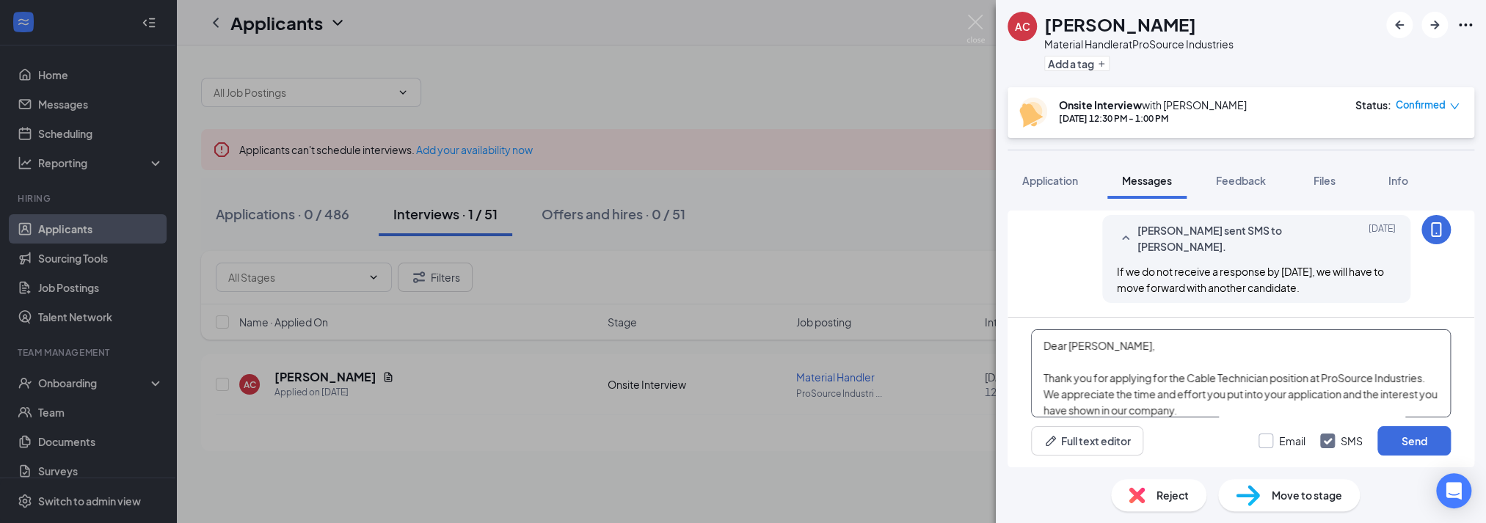
type textarea "Dear [PERSON_NAME], Thank you for applying for the Cable Technician position at…"
click at [1279, 442] on input "Email" at bounding box center [1282, 441] width 47 height 15
checkbox input "true"
click at [1335, 439] on input "SMS" at bounding box center [1341, 441] width 43 height 15
checkbox input "false"
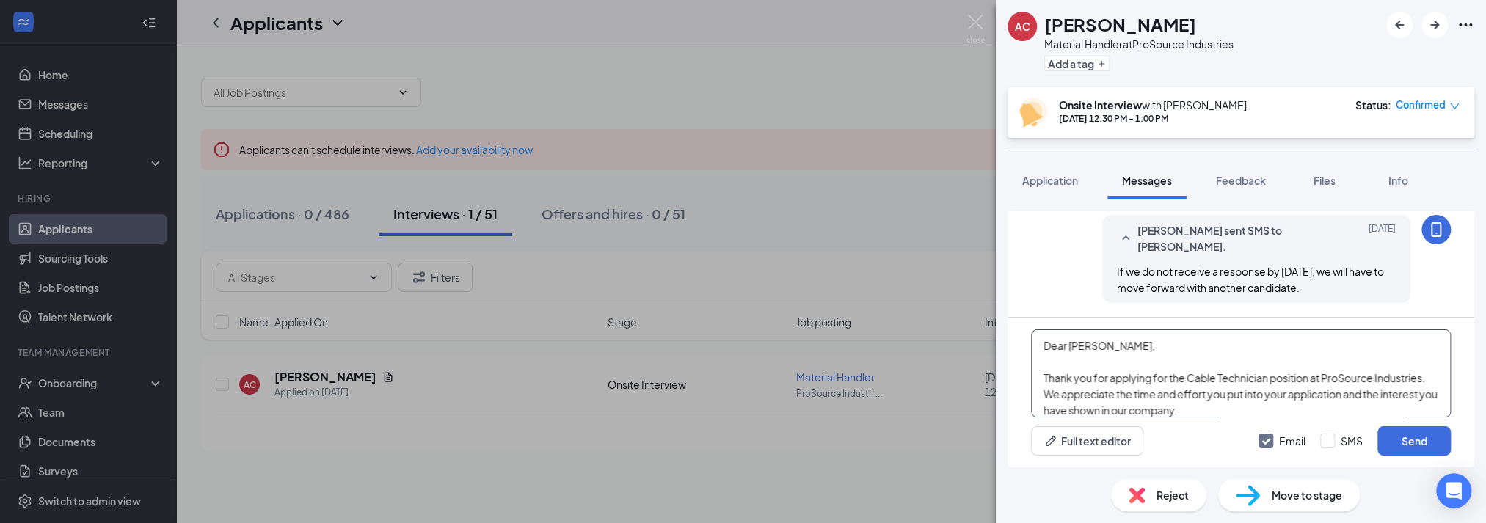
drag, startPoint x: 1160, startPoint y: 396, endPoint x: 1037, endPoint y: 317, distance: 146.0
click at [1037, 318] on div "Dear [PERSON_NAME], Thank you for applying for the Cable Technician position at…" at bounding box center [1241, 393] width 467 height 150
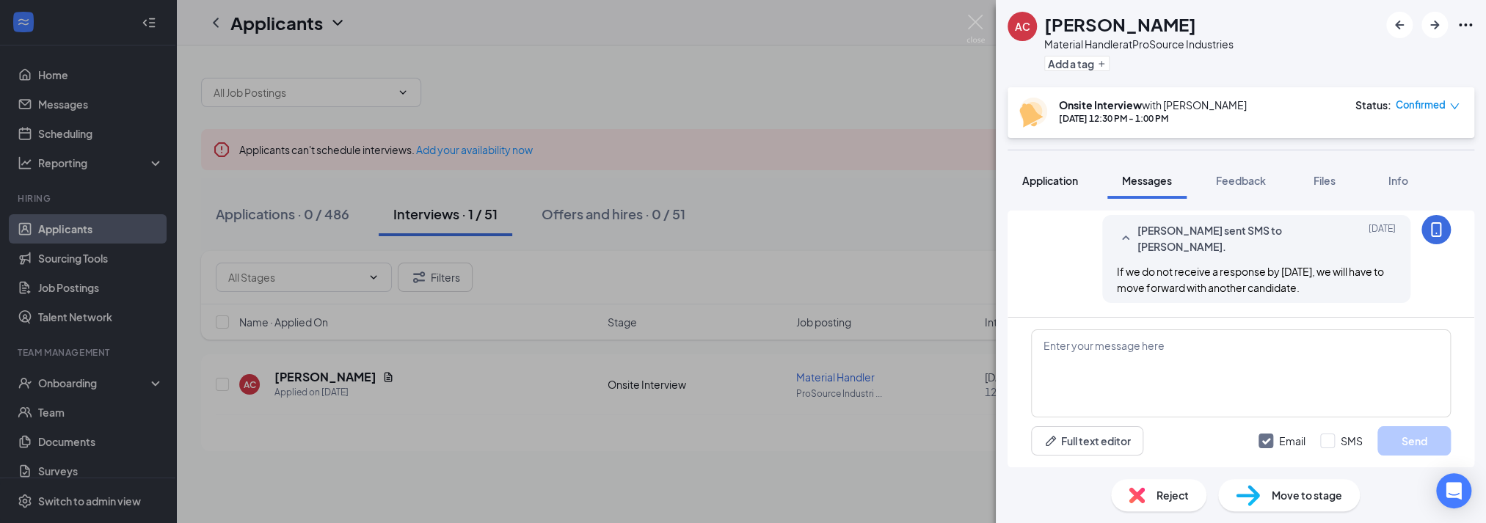
click at [1050, 189] on button "Application" at bounding box center [1050, 180] width 85 height 37
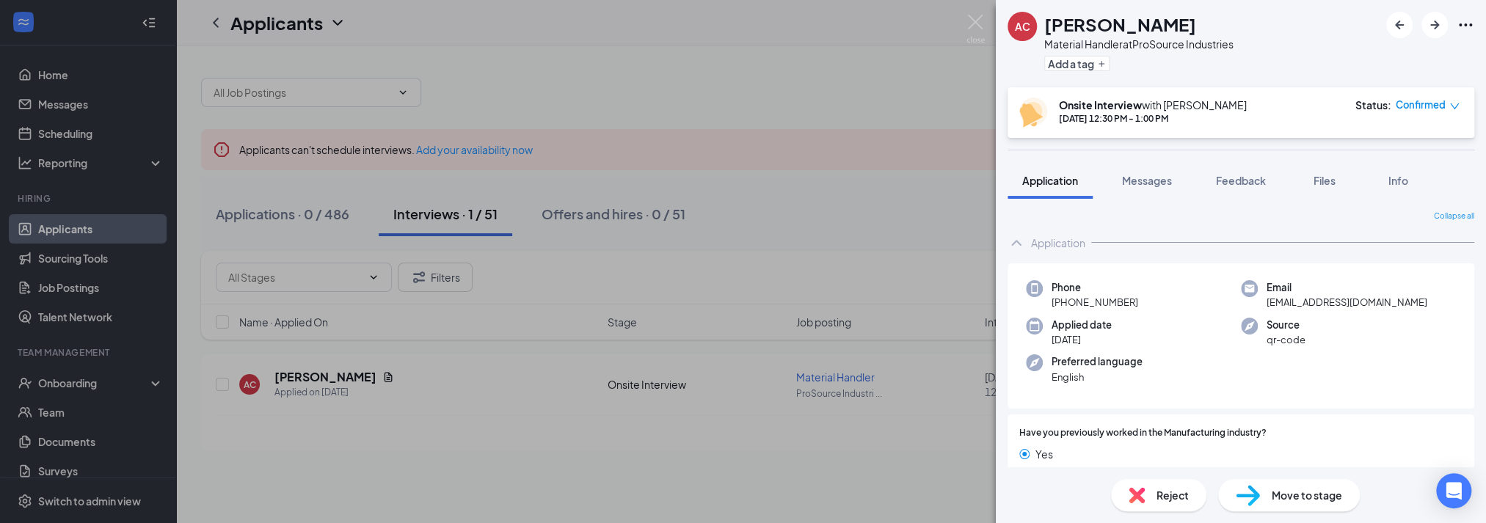
click at [1170, 495] on span "Reject" at bounding box center [1173, 495] width 32 height 16
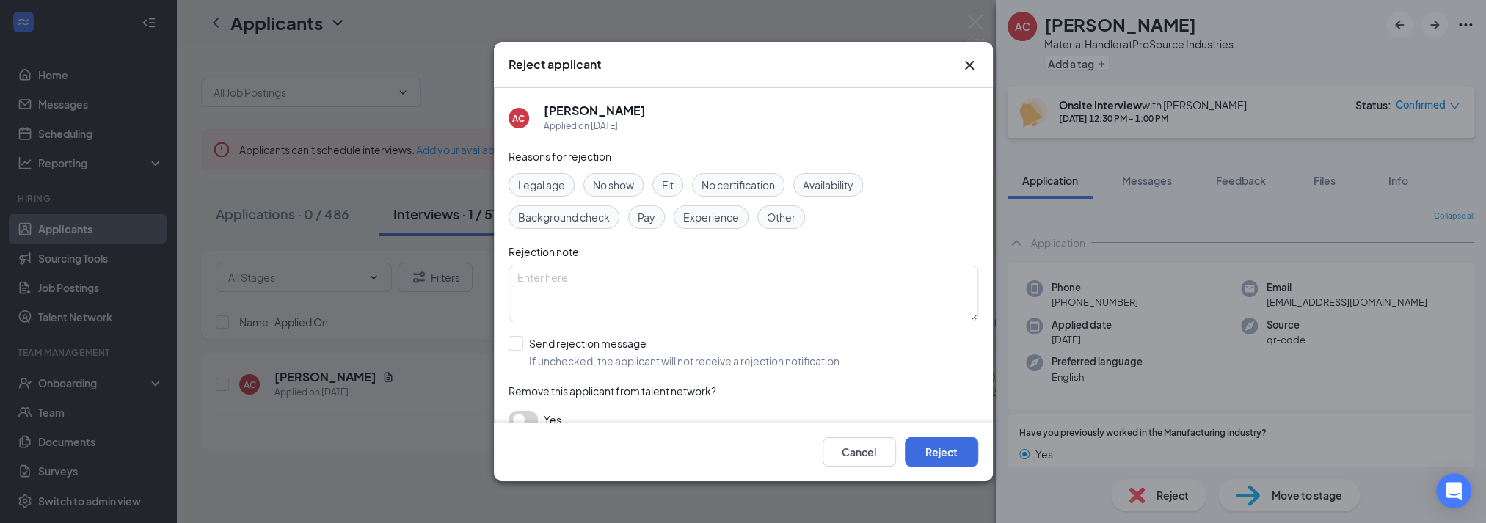
click at [606, 217] on span "Background check" at bounding box center [564, 217] width 92 height 16
click at [598, 184] on span "No show" at bounding box center [613, 185] width 41 height 16
click at [588, 217] on span "Background check" at bounding box center [564, 217] width 92 height 16
click at [609, 187] on span "No show" at bounding box center [613, 185] width 41 height 16
click at [516, 344] on input "Send rejection message If unchecked, the applicant will not receive a rejection…" at bounding box center [676, 352] width 334 height 32
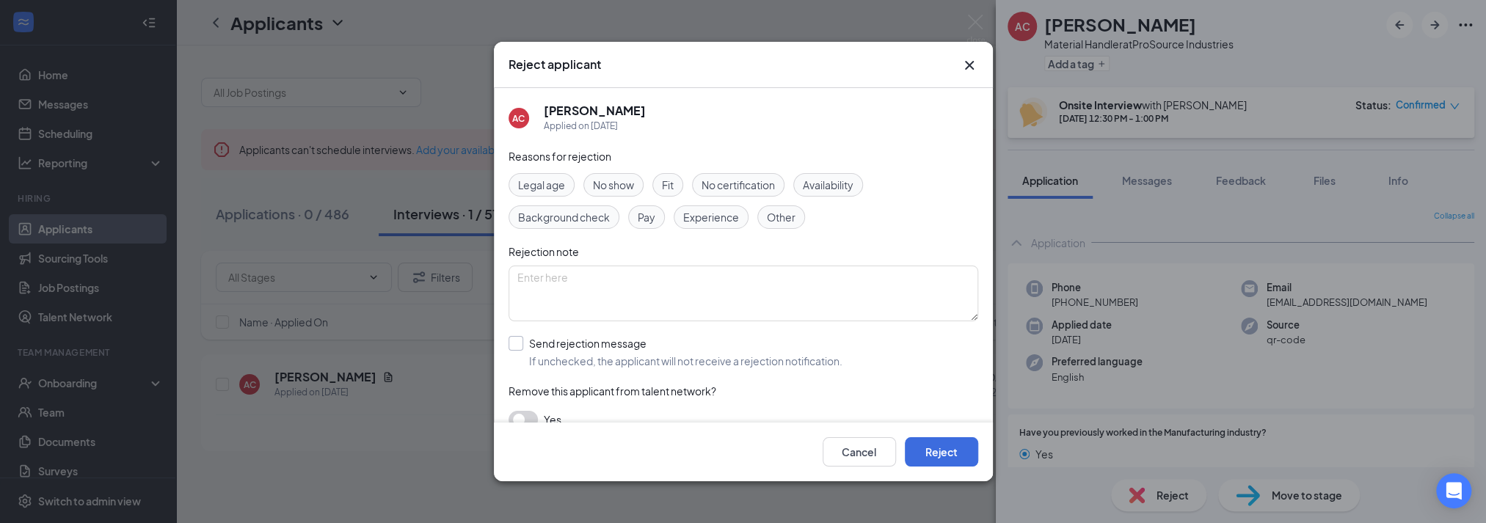
checkbox input "true"
click at [953, 454] on button "Reject" at bounding box center [941, 451] width 73 height 29
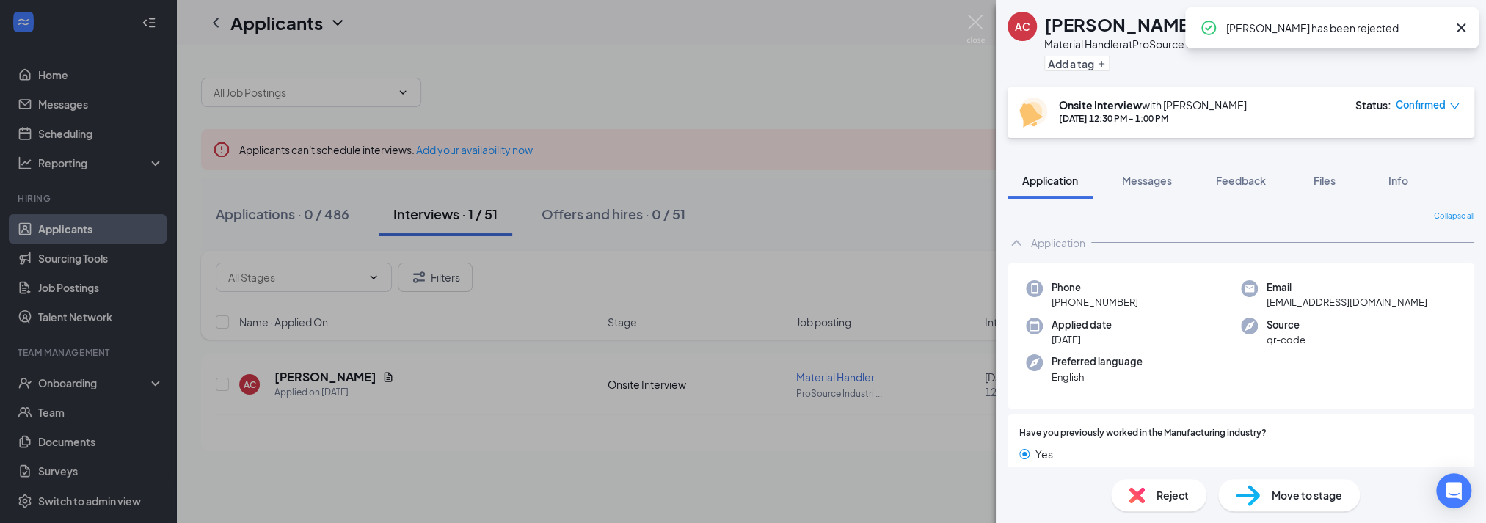
click at [963, 26] on div "[PERSON_NAME] Material Handler at ProSource Industries Add a tag Onsite Intervi…" at bounding box center [743, 261] width 1486 height 523
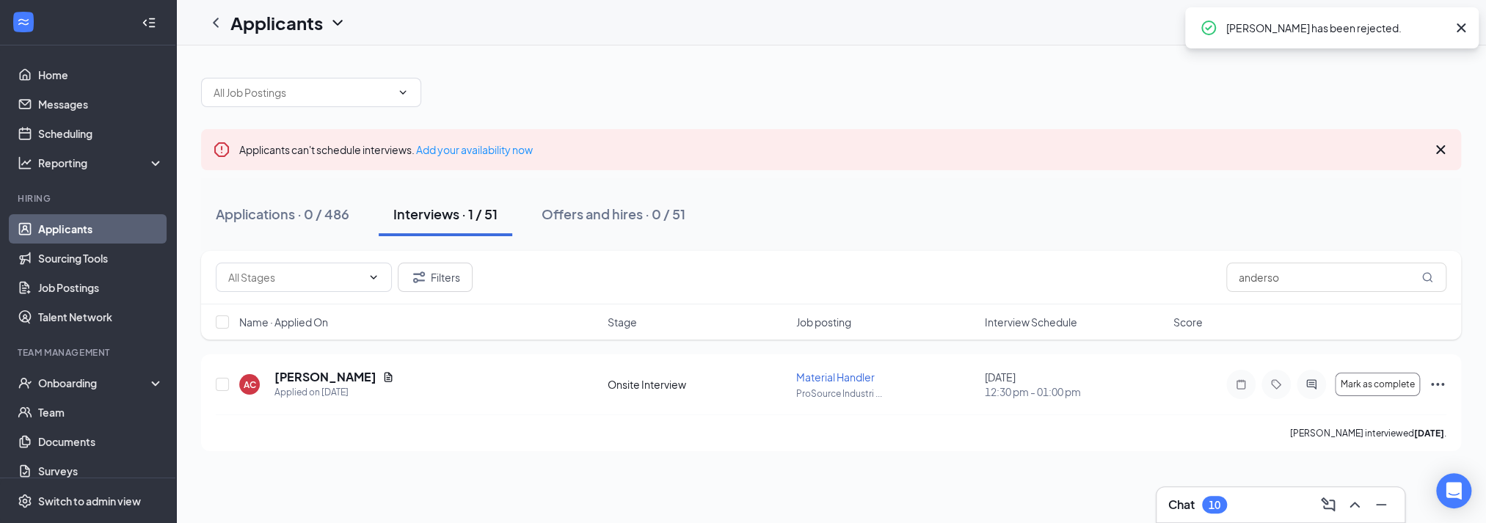
click at [995, 21] on div "Applicants ST" at bounding box center [831, 23] width 1310 height 46
click at [1275, 496] on div "Chat 10" at bounding box center [1281, 504] width 225 height 23
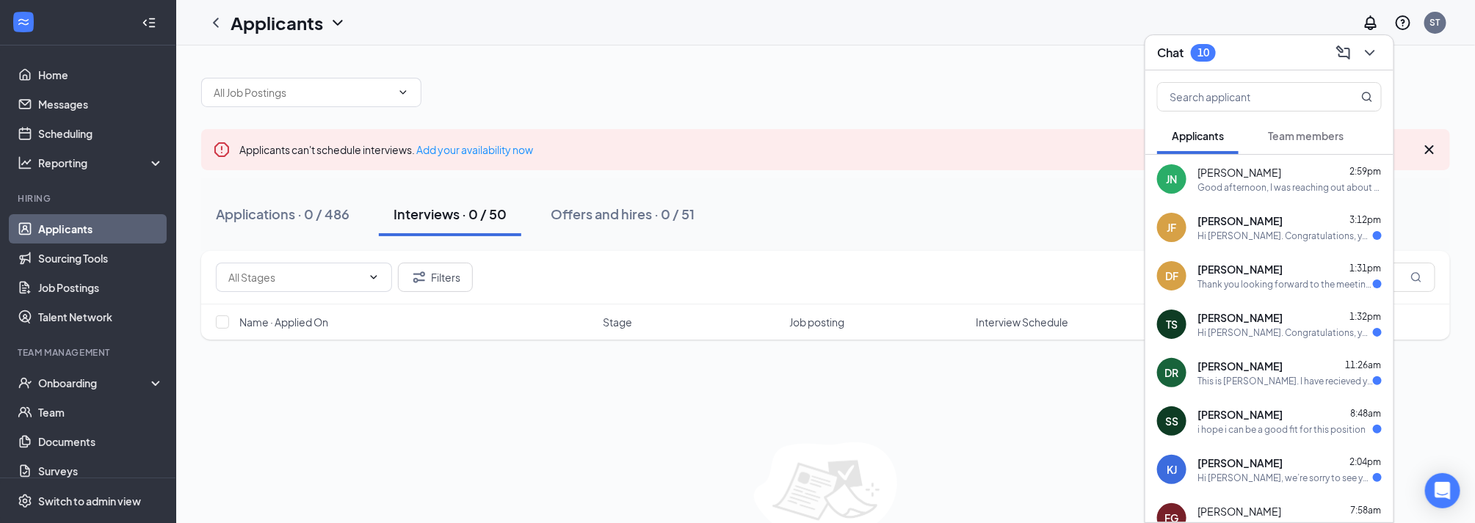
click at [1273, 190] on div "Good afternoon, I was reaching out about the status of my background check" at bounding box center [1289, 187] width 184 height 12
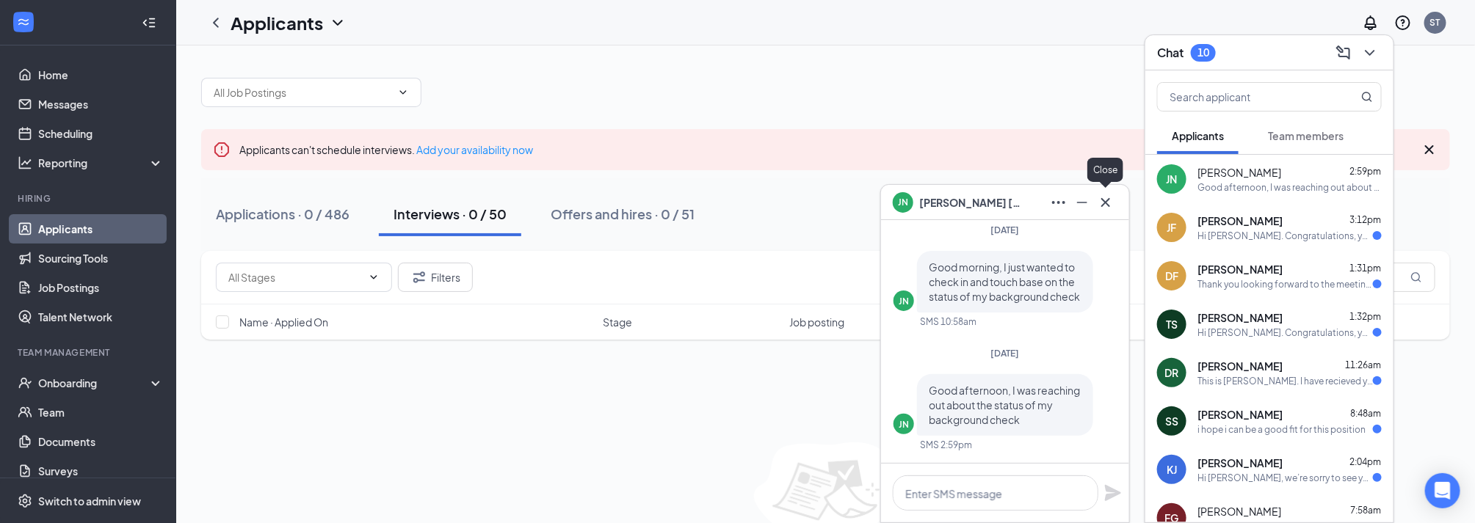
click at [1100, 206] on icon "Cross" at bounding box center [1106, 203] width 18 height 18
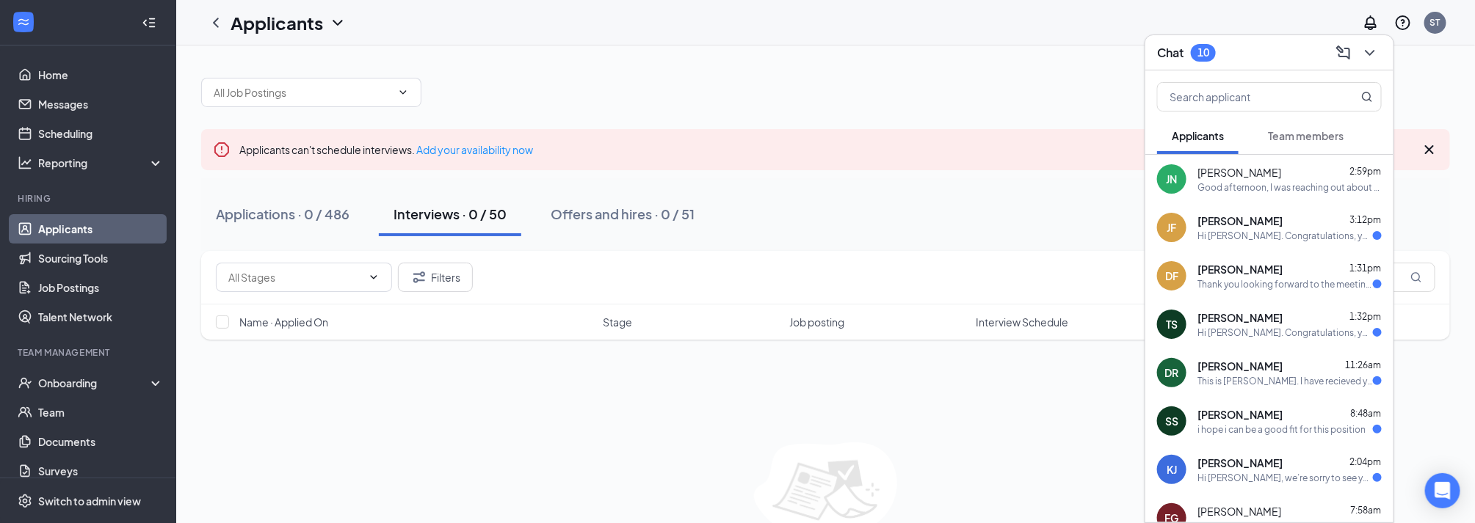
click at [1303, 234] on div "Hi [PERSON_NAME]. Congratulations, your meeting with ProSource Industries for M…" at bounding box center [1284, 236] width 175 height 12
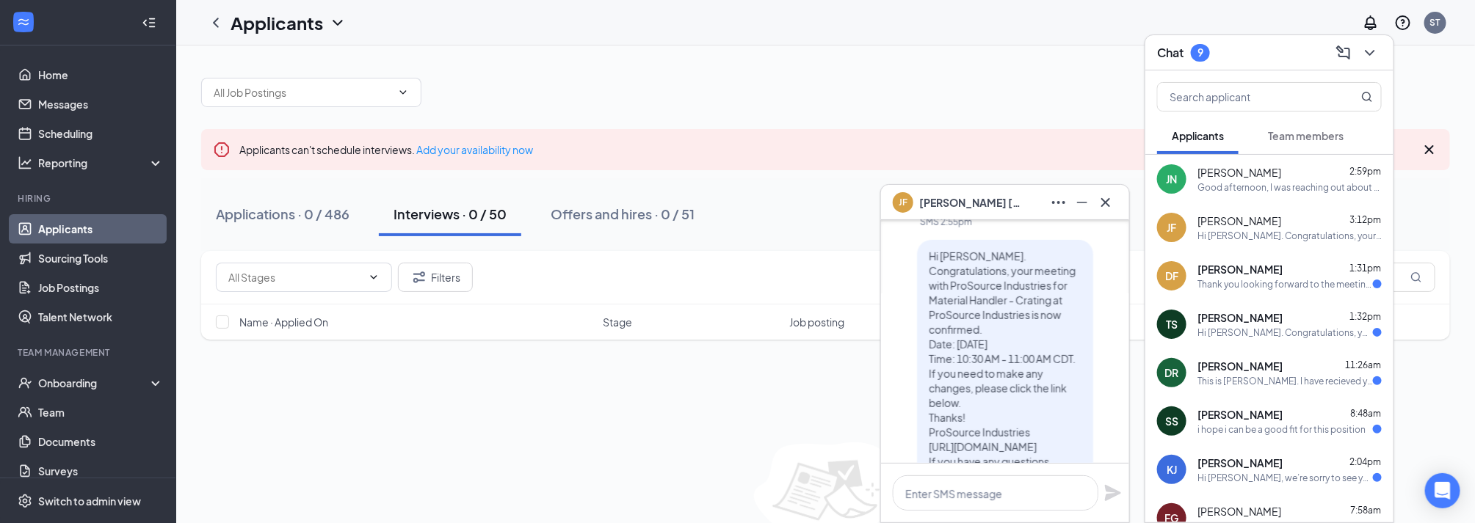
scroll to position [-146, 0]
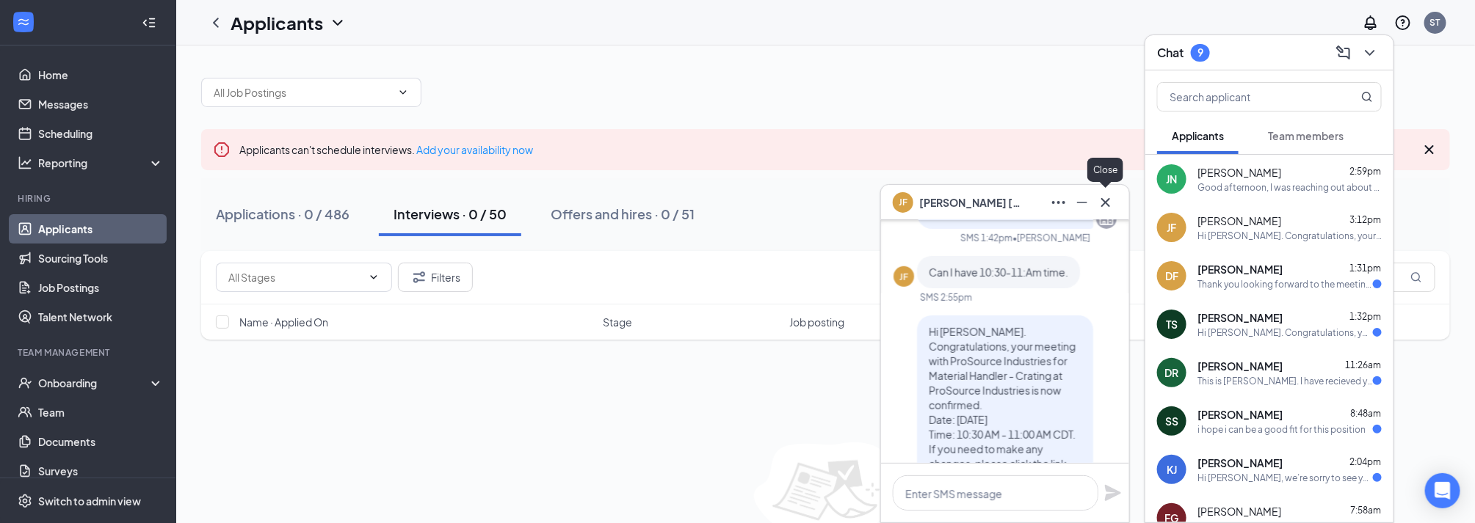
click at [1110, 202] on icon "Cross" at bounding box center [1106, 203] width 18 height 18
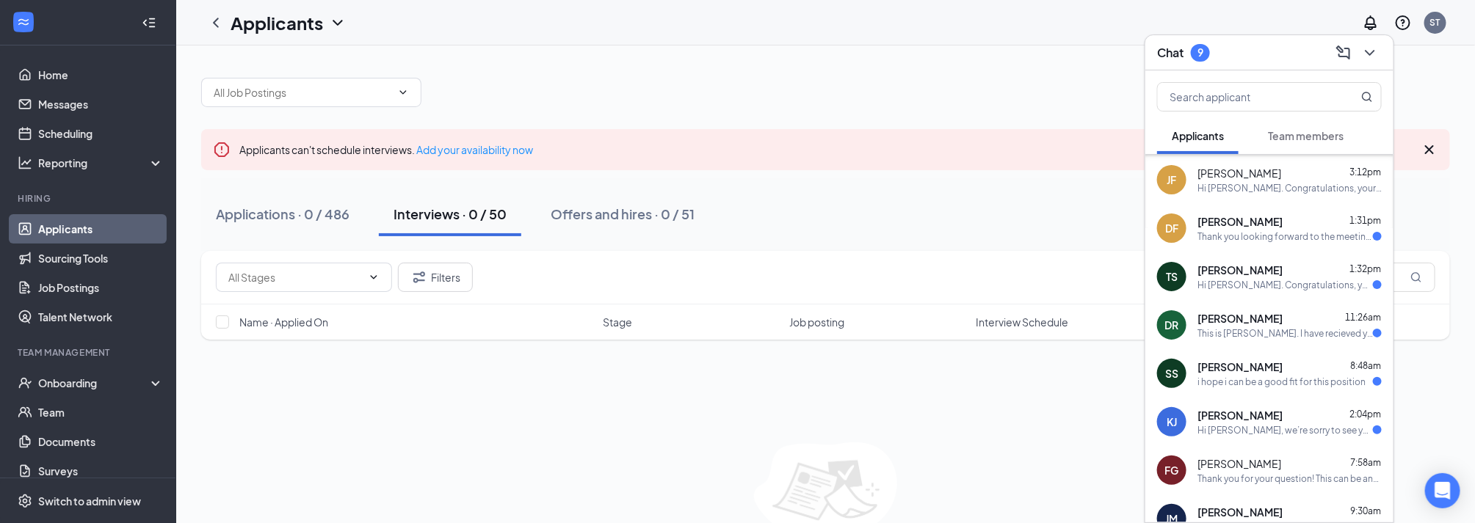
scroll to position [73, 0]
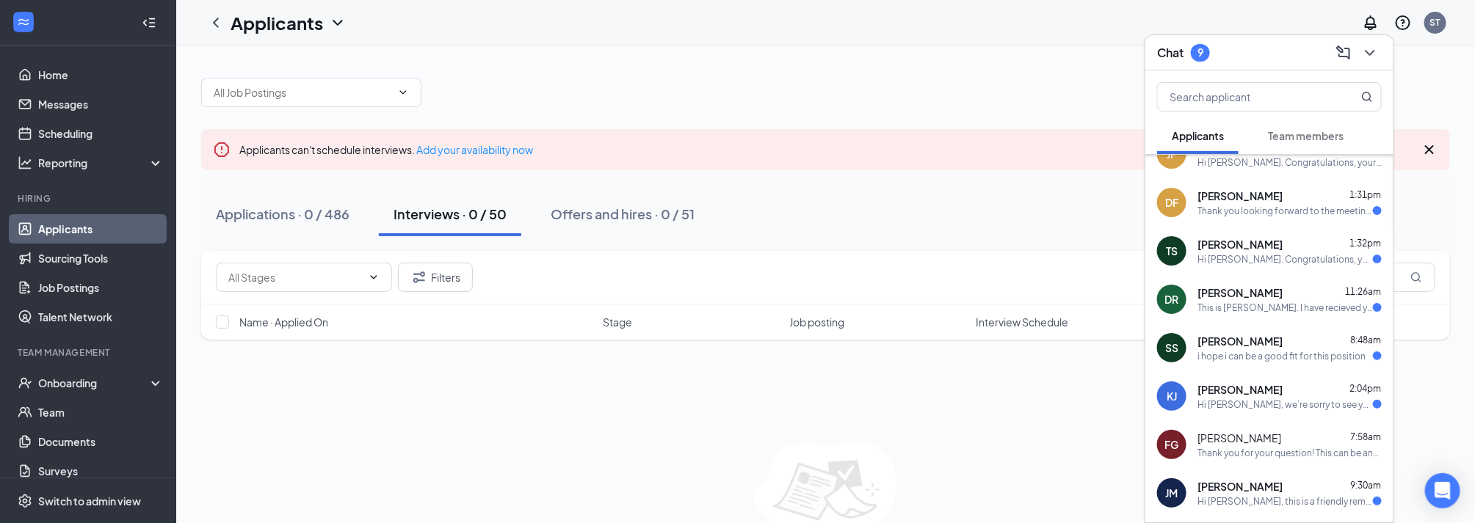
click at [1287, 48] on div "Chat 9" at bounding box center [1269, 52] width 225 height 23
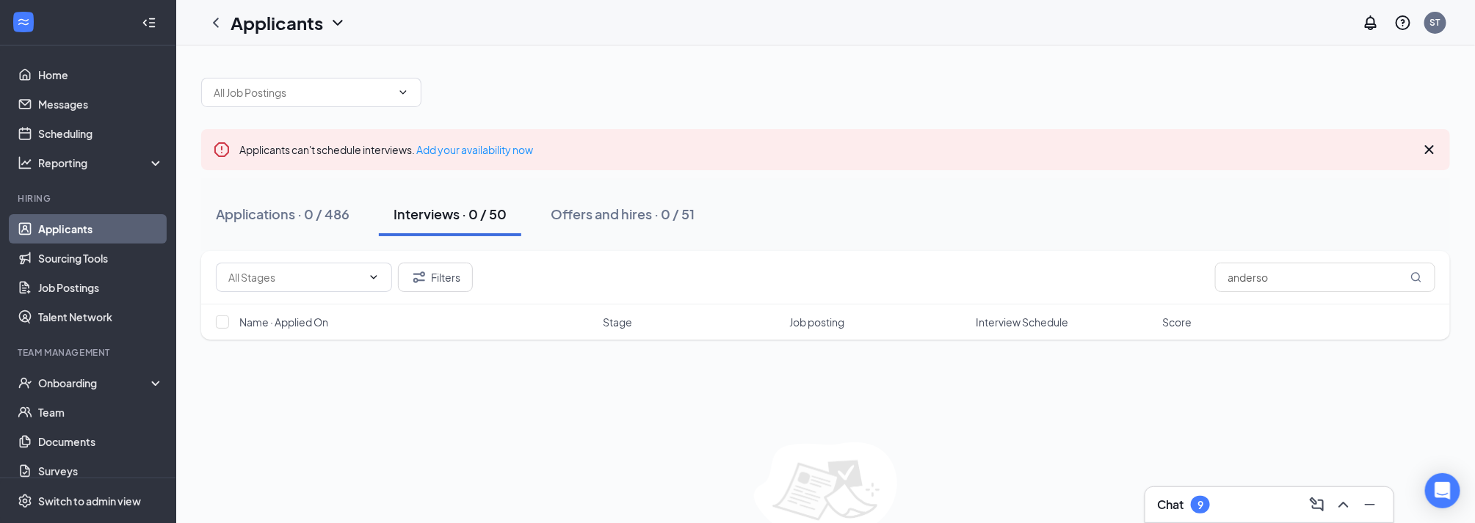
scroll to position [0, 0]
